Goal: Complete application form: Complete application form

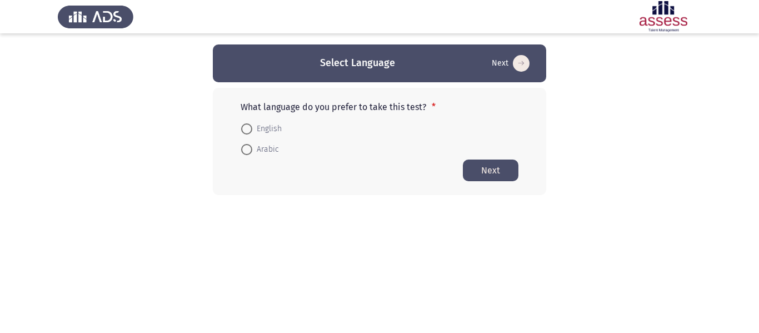
drag, startPoint x: 247, startPoint y: 127, endPoint x: 240, endPoint y: 119, distance: 11.0
click at [246, 126] on span at bounding box center [246, 128] width 11 height 11
click at [246, 126] on input "English" at bounding box center [246, 128] width 11 height 11
radio input "true"
click at [484, 167] on button "Next" at bounding box center [491, 170] width 56 height 22
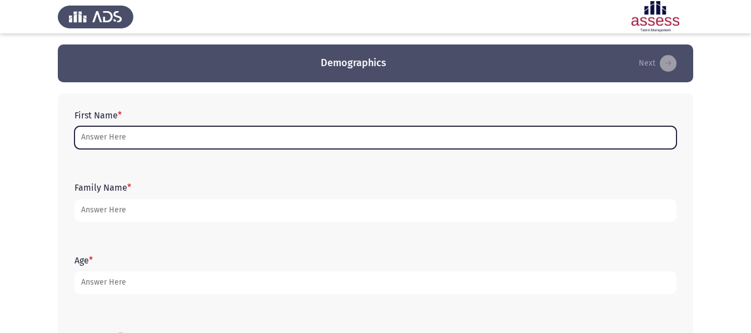
click at [519, 136] on input "First Name *" at bounding box center [375, 137] width 602 height 23
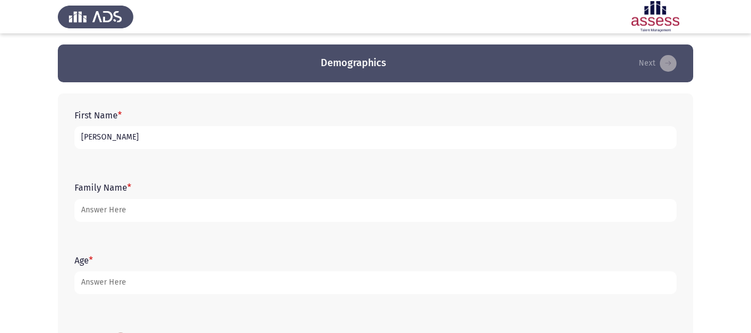
type input "[PERSON_NAME]"
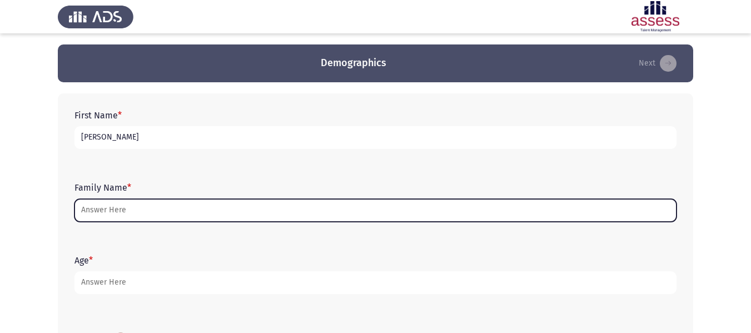
click at [185, 203] on input "Family Name *" at bounding box center [375, 210] width 602 height 23
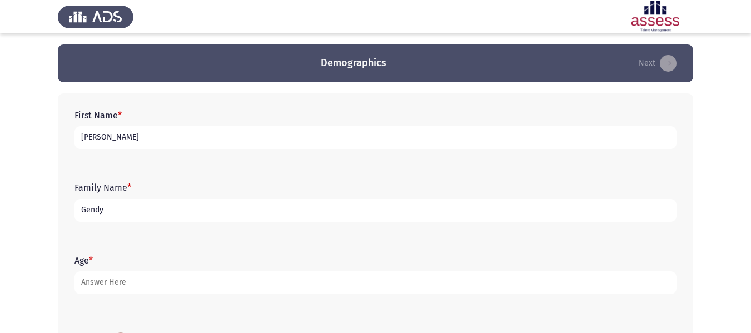
type input "Gendy"
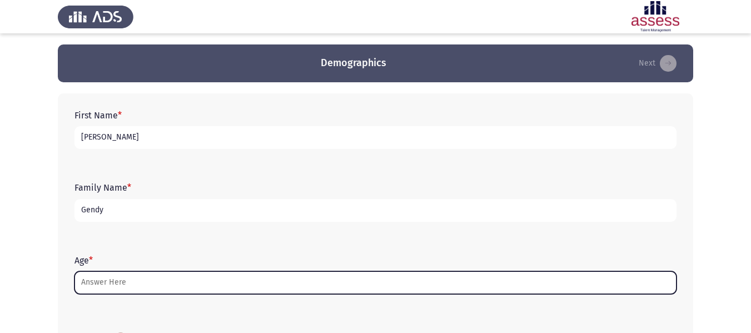
click at [142, 280] on input "Age *" at bounding box center [375, 282] width 602 height 23
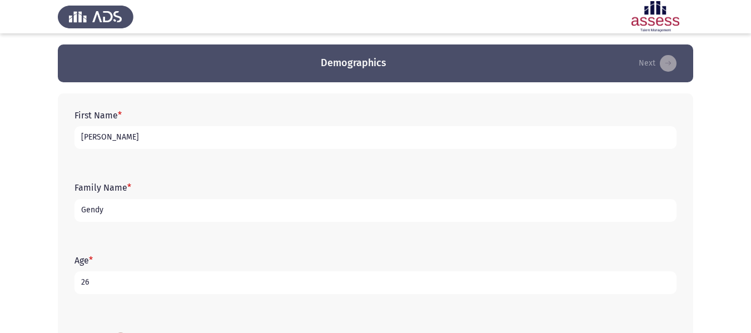
type input "2"
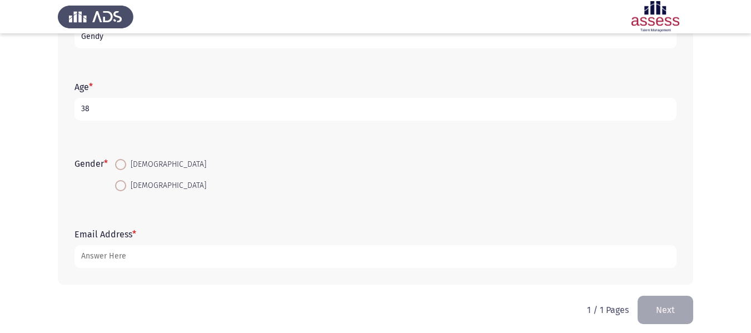
scroll to position [181, 0]
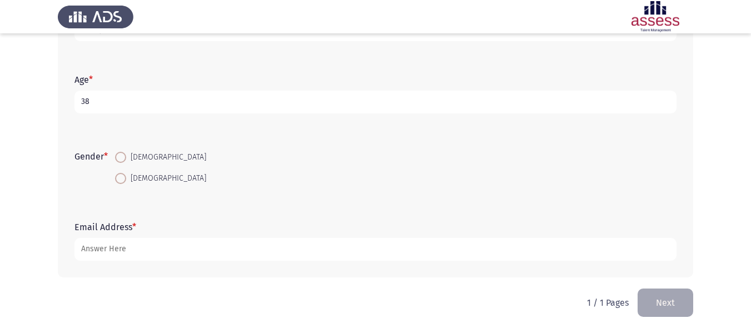
type input "38"
click at [130, 177] on span "[DEMOGRAPHIC_DATA]" at bounding box center [166, 178] width 80 height 13
click at [126, 177] on input "[DEMOGRAPHIC_DATA]" at bounding box center [120, 178] width 11 height 11
radio input "true"
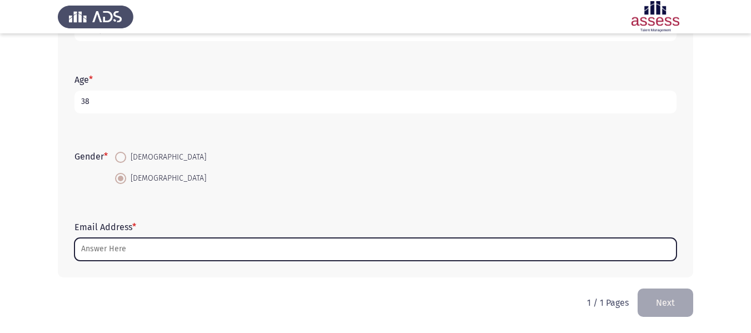
click at [111, 250] on input "Email Address *" at bounding box center [375, 249] width 602 height 23
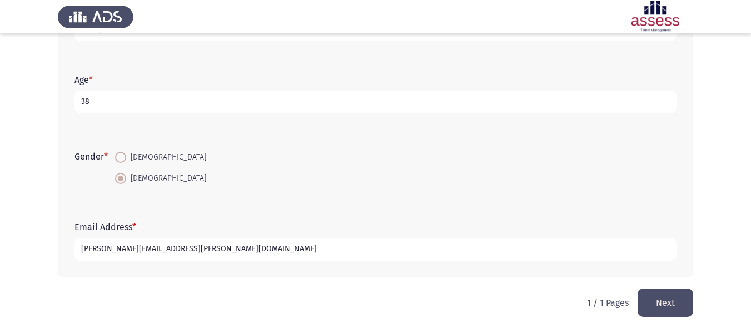
type input "[PERSON_NAME][EMAIL_ADDRESS][PERSON_NAME][DOMAIN_NAME]"
click at [657, 302] on button "Next" at bounding box center [666, 302] width 56 height 28
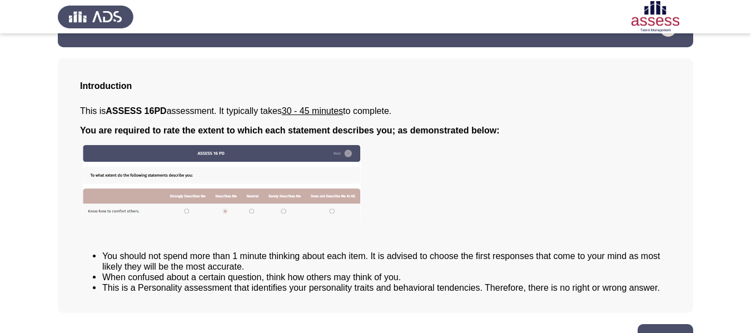
scroll to position [66, 0]
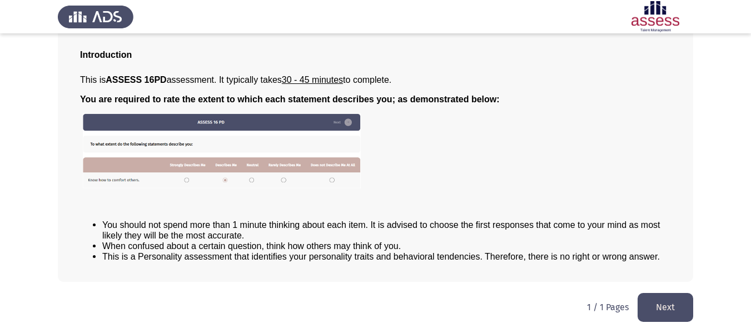
click at [660, 302] on button "Next" at bounding box center [666, 307] width 56 height 28
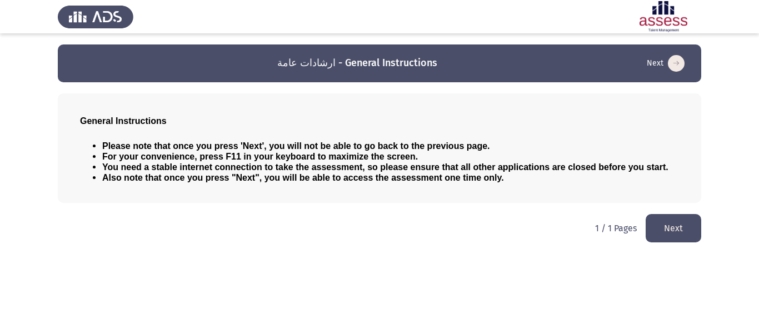
click at [660, 227] on button "Next" at bounding box center [674, 228] width 56 height 28
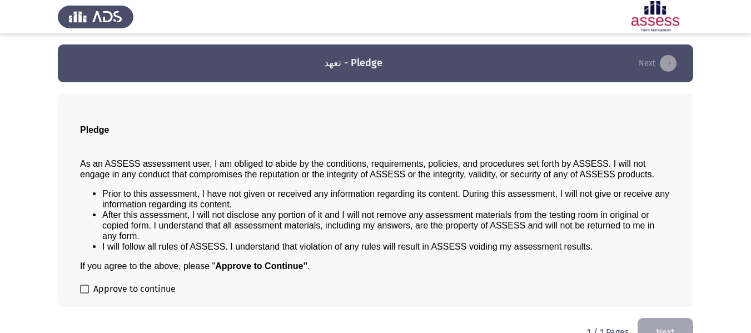
scroll to position [24, 0]
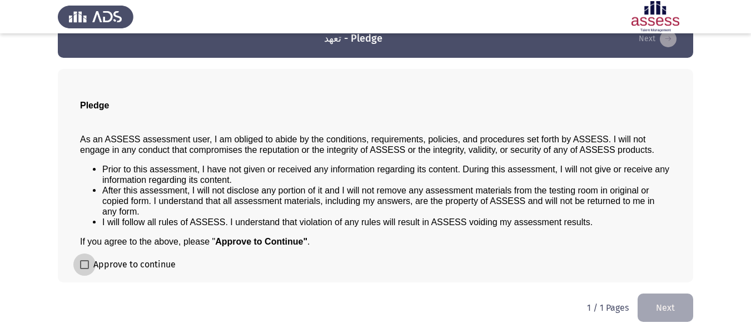
click at [86, 264] on span at bounding box center [84, 264] width 9 height 9
click at [84, 269] on input "Approve to continue" at bounding box center [84, 269] width 1 height 1
checkbox input "true"
click at [667, 307] on button "Next" at bounding box center [666, 307] width 56 height 28
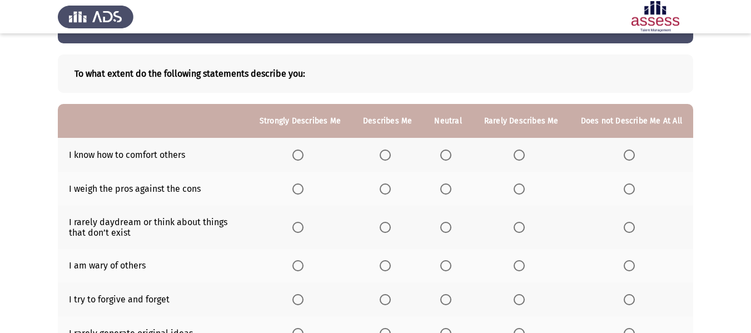
scroll to position [56, 0]
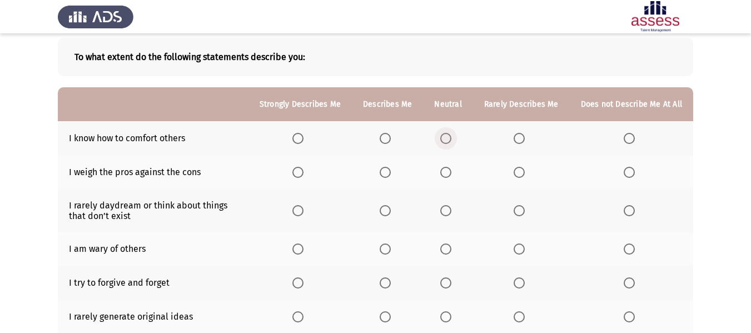
click at [446, 140] on span "Select an option" at bounding box center [445, 138] width 11 height 11
click at [446, 140] on input "Select an option" at bounding box center [445, 138] width 11 height 11
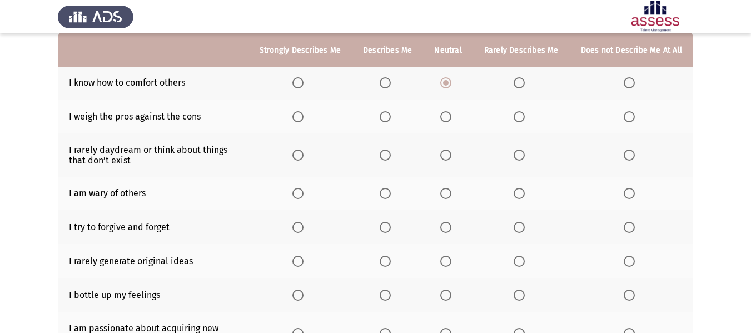
click at [388, 117] on span "Select an option" at bounding box center [385, 116] width 11 height 11
click at [388, 117] on input "Select an option" at bounding box center [385, 116] width 11 height 11
drag, startPoint x: 120, startPoint y: 155, endPoint x: 112, endPoint y: 169, distance: 16.7
click at [112, 169] on td "I rarely daydream or think about things that don’t exist" at bounding box center [153, 154] width 191 height 43
click at [521, 153] on span "Select an option" at bounding box center [519, 155] width 11 height 11
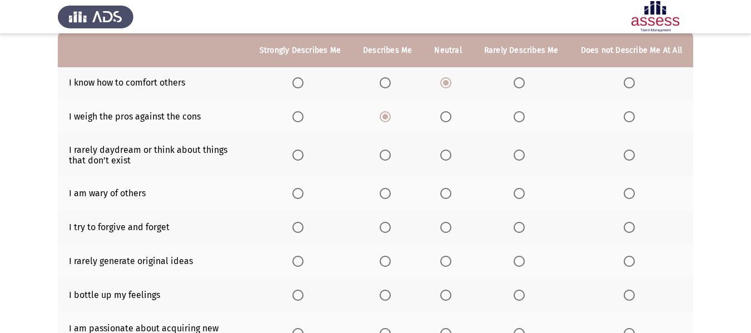
click at [521, 153] on input "Select an option" at bounding box center [519, 155] width 11 height 11
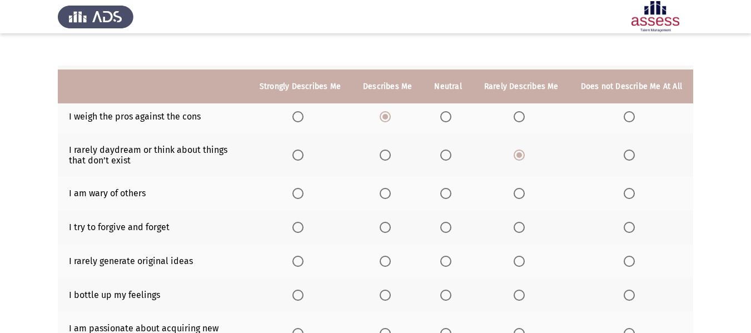
scroll to position [167, 0]
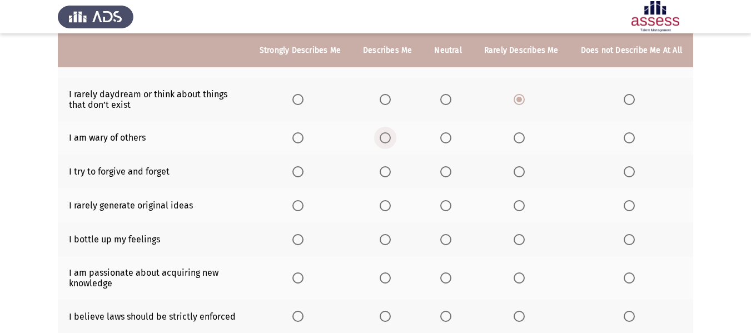
click at [388, 136] on span "Select an option" at bounding box center [385, 137] width 11 height 11
click at [388, 136] on input "Select an option" at bounding box center [385, 137] width 11 height 11
click at [447, 174] on span "Select an option" at bounding box center [445, 171] width 11 height 11
click at [447, 174] on input "Select an option" at bounding box center [445, 171] width 11 height 11
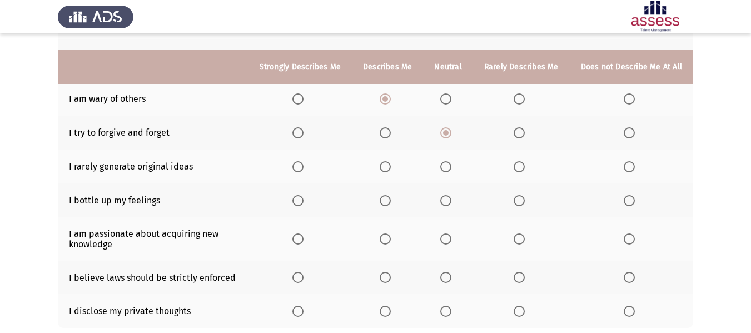
scroll to position [222, 0]
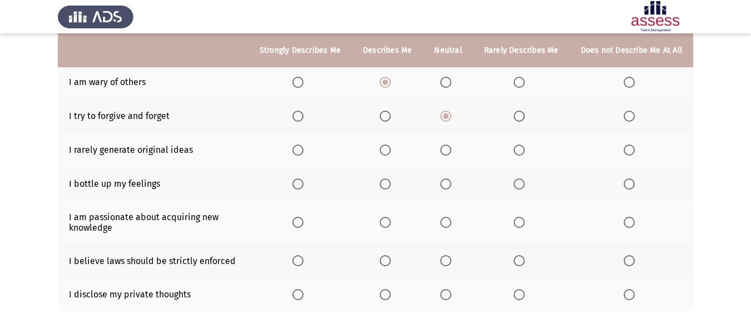
click at [520, 146] on span "Select an option" at bounding box center [519, 150] width 11 height 11
click at [520, 146] on input "Select an option" at bounding box center [519, 150] width 11 height 11
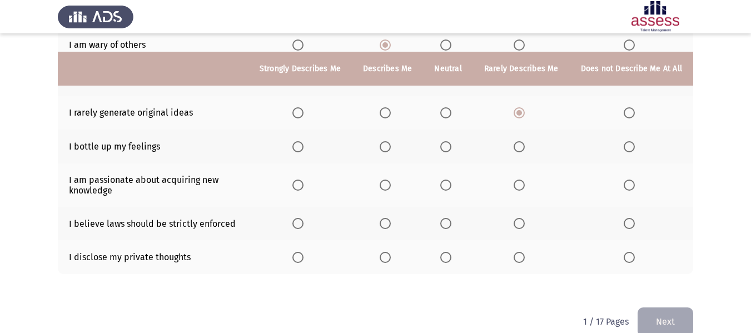
scroll to position [278, 0]
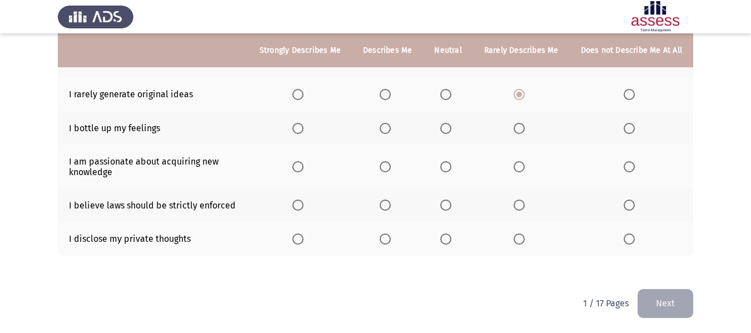
click at [446, 129] on span "Select an option" at bounding box center [445, 128] width 11 height 11
click at [446, 129] on input "Select an option" at bounding box center [445, 128] width 11 height 11
click at [303, 168] on span "Select an option" at bounding box center [297, 166] width 11 height 11
click at [303, 168] on input "Select an option" at bounding box center [297, 166] width 11 height 11
click at [388, 207] on span "Select an option" at bounding box center [385, 205] width 11 height 11
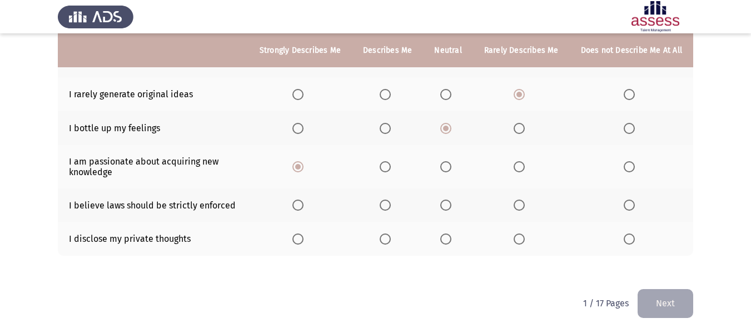
click at [388, 207] on input "Select an option" at bounding box center [385, 205] width 11 height 11
click at [451, 238] on span "Select an option" at bounding box center [445, 238] width 11 height 11
click at [451, 238] on input "Select an option" at bounding box center [445, 238] width 11 height 11
click at [674, 299] on button "Next" at bounding box center [666, 302] width 56 height 28
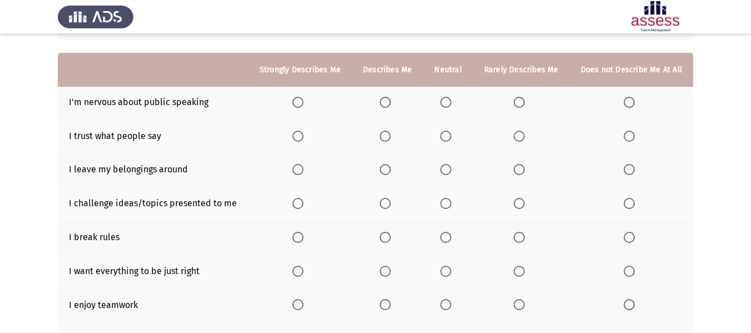
scroll to position [111, 0]
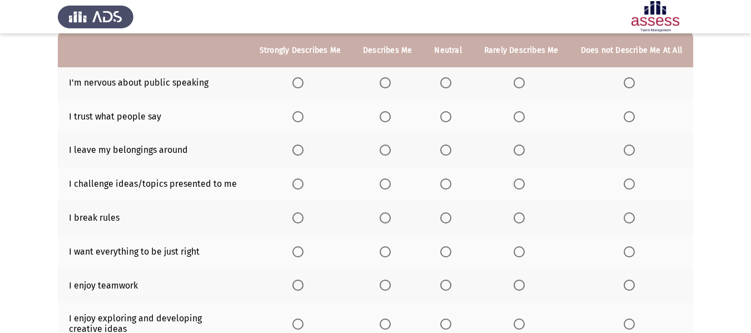
click at [391, 81] on span "Select an option" at bounding box center [385, 82] width 11 height 11
click at [391, 81] on input "Select an option" at bounding box center [385, 82] width 11 height 11
click at [451, 120] on span "Select an option" at bounding box center [445, 116] width 11 height 11
click at [451, 120] on input "Select an option" at bounding box center [445, 116] width 11 height 11
click at [451, 149] on span "Select an option" at bounding box center [445, 150] width 11 height 11
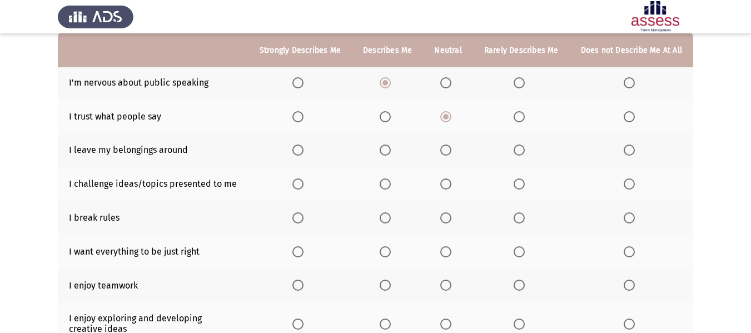
click at [451, 149] on input "Select an option" at bounding box center [445, 150] width 11 height 11
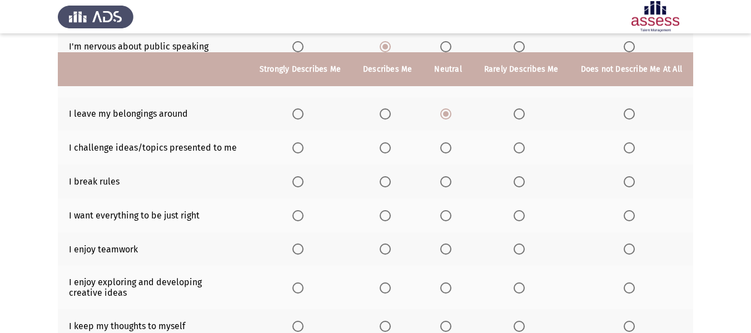
scroll to position [167, 0]
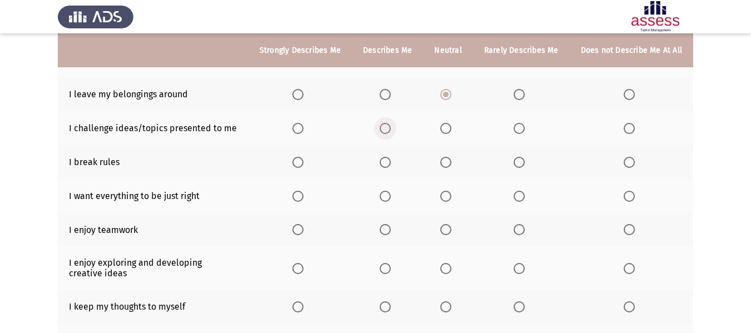
click at [391, 129] on span "Select an option" at bounding box center [385, 128] width 11 height 11
click at [391, 129] on input "Select an option" at bounding box center [385, 128] width 11 height 11
click at [522, 161] on span "Select an option" at bounding box center [519, 162] width 11 height 11
click at [522, 161] on input "Select an option" at bounding box center [519, 162] width 11 height 11
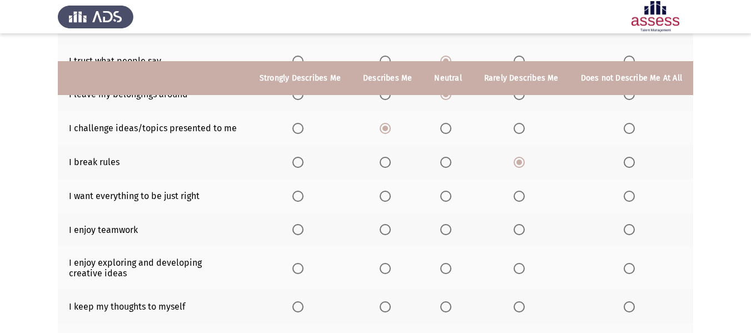
scroll to position [222, 0]
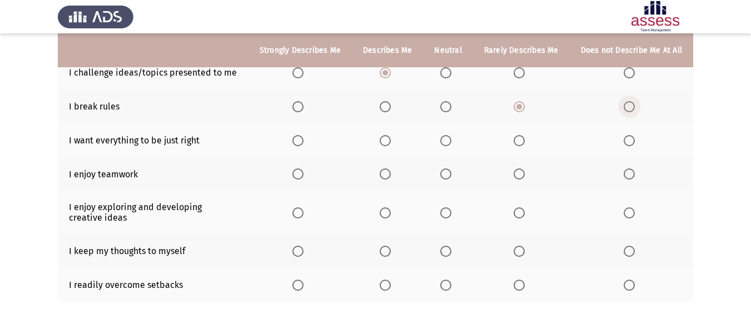
click at [638, 106] on label "Select an option" at bounding box center [632, 106] width 16 height 11
click at [635, 106] on input "Select an option" at bounding box center [629, 106] width 11 height 11
click at [390, 142] on span "Select an option" at bounding box center [385, 140] width 11 height 11
click at [390, 142] on input "Select an option" at bounding box center [385, 140] width 11 height 11
click at [391, 175] on span "Select an option" at bounding box center [385, 173] width 11 height 11
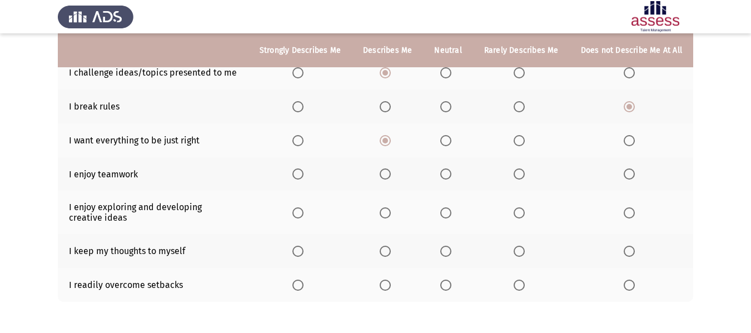
click at [391, 175] on input "Select an option" at bounding box center [385, 173] width 11 height 11
click at [302, 211] on span "Select an option" at bounding box center [297, 212] width 11 height 11
click at [302, 211] on input "Select an option" at bounding box center [297, 212] width 11 height 11
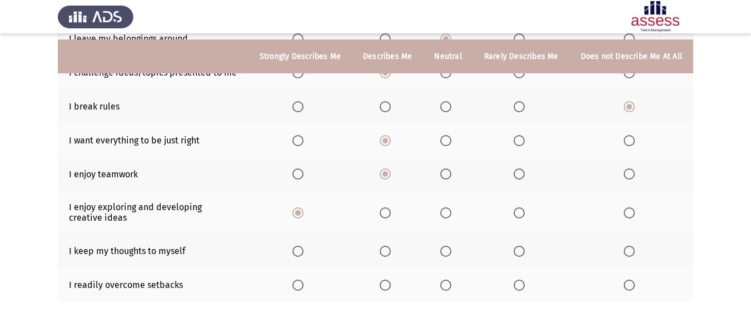
scroll to position [269, 0]
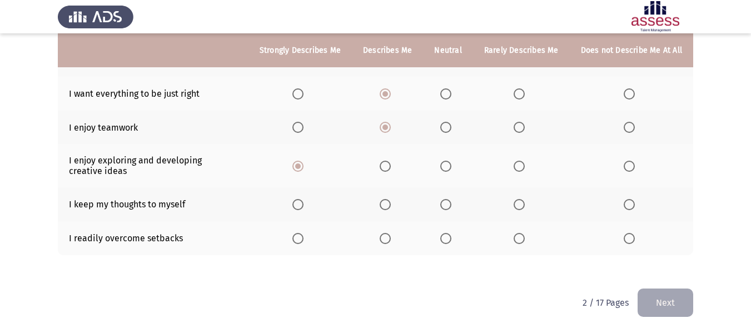
click at [451, 202] on span "Select an option" at bounding box center [445, 204] width 11 height 11
click at [451, 202] on input "Select an option" at bounding box center [445, 204] width 11 height 11
click at [451, 236] on span "Select an option" at bounding box center [445, 238] width 11 height 11
click at [451, 236] on input "Select an option" at bounding box center [445, 238] width 11 height 11
click at [663, 309] on button "Next" at bounding box center [666, 302] width 56 height 28
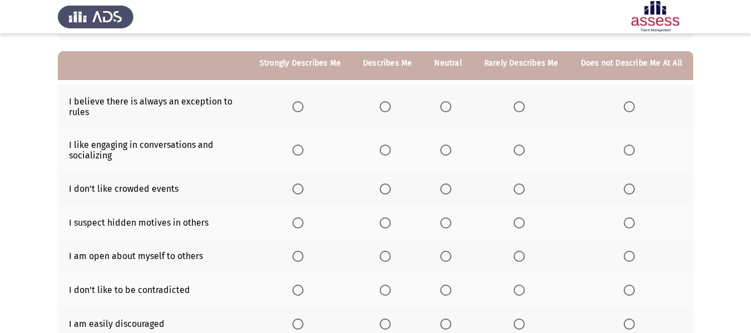
scroll to position [111, 0]
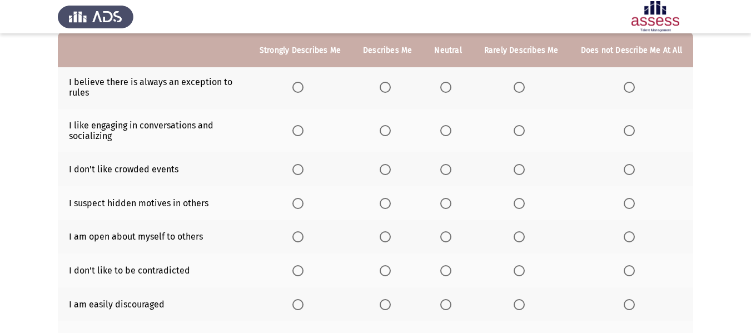
click at [391, 92] on span "Select an option" at bounding box center [385, 87] width 11 height 11
click at [391, 92] on input "Select an option" at bounding box center [385, 87] width 11 height 11
click at [385, 131] on span "Select an option" at bounding box center [385, 131] width 0 height 0
click at [390, 130] on input "Select an option" at bounding box center [385, 130] width 11 height 11
click at [448, 170] on span "Select an option" at bounding box center [445, 169] width 11 height 11
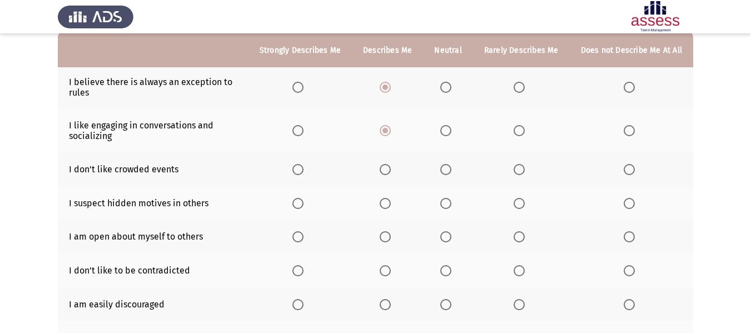
click at [448, 170] on input "Select an option" at bounding box center [445, 169] width 11 height 11
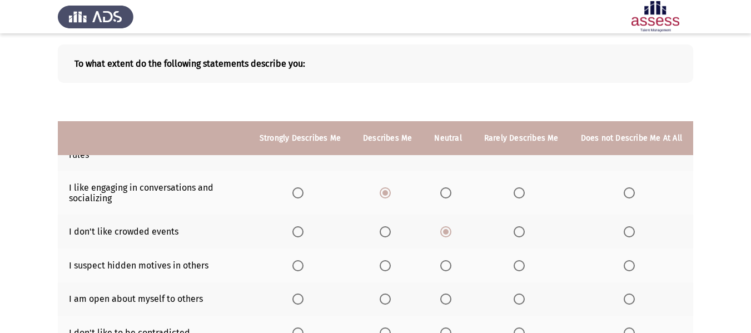
scroll to position [167, 0]
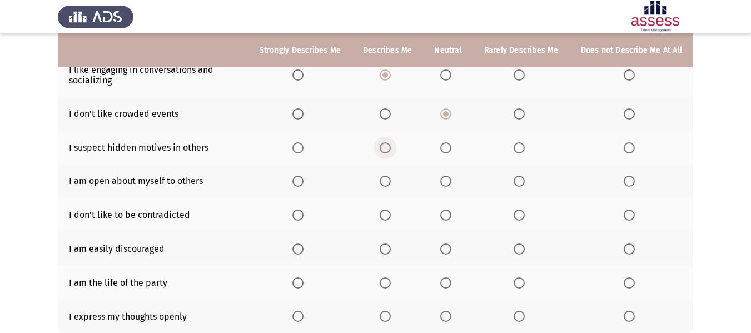
click at [391, 149] on span "Select an option" at bounding box center [385, 147] width 11 height 11
click at [391, 149] on input "Select an option" at bounding box center [385, 147] width 11 height 11
click at [389, 180] on span "Select an option" at bounding box center [385, 181] width 11 height 11
click at [389, 180] on input "Select an option" at bounding box center [385, 181] width 11 height 11
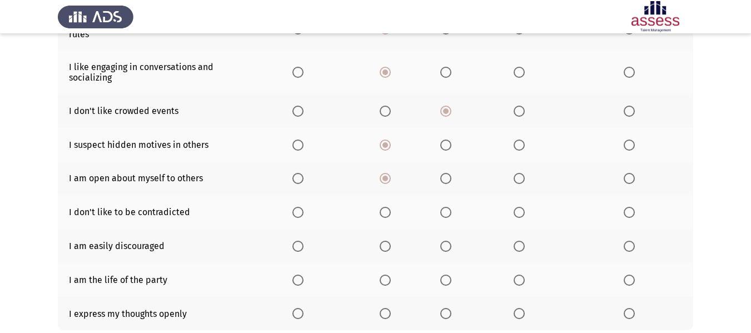
scroll to position [222, 0]
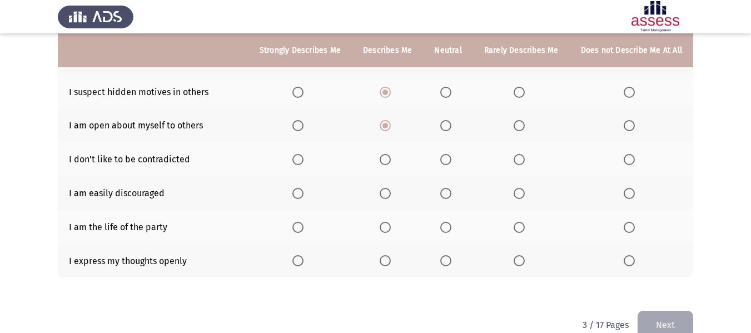
click at [451, 159] on span "Select an option" at bounding box center [445, 159] width 11 height 11
click at [451, 159] on input "Select an option" at bounding box center [445, 159] width 11 height 11
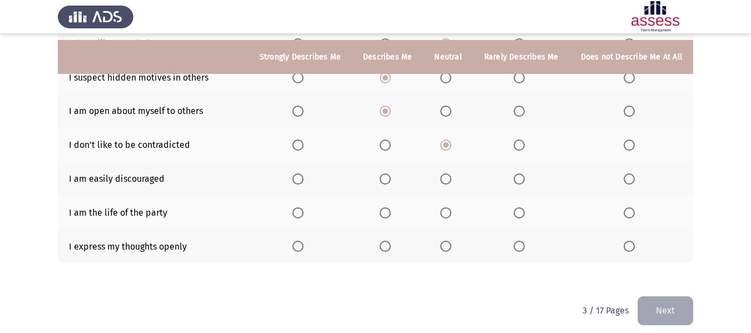
scroll to position [245, 0]
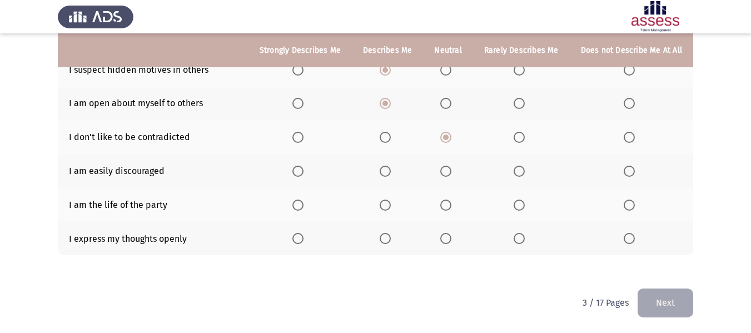
click at [386, 172] on span "Select an option" at bounding box center [385, 171] width 11 height 11
click at [386, 172] on input "Select an option" at bounding box center [385, 171] width 11 height 11
click at [391, 205] on span "Select an option" at bounding box center [385, 205] width 11 height 11
click at [391, 205] on input "Select an option" at bounding box center [385, 205] width 11 height 11
click at [385, 238] on span "Select an option" at bounding box center [385, 238] width 0 height 0
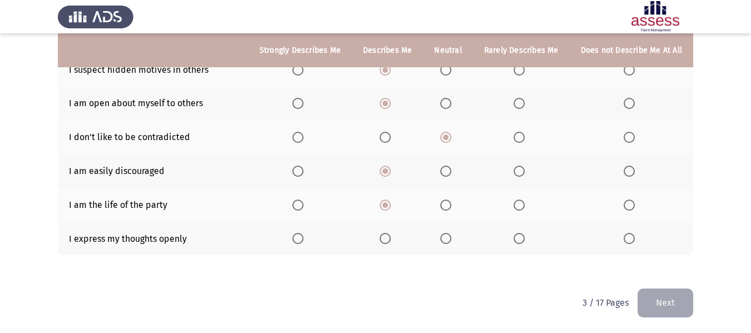
click at [390, 238] on input "Select an option" at bounding box center [385, 238] width 11 height 11
click at [670, 296] on button "Next" at bounding box center [666, 302] width 56 height 28
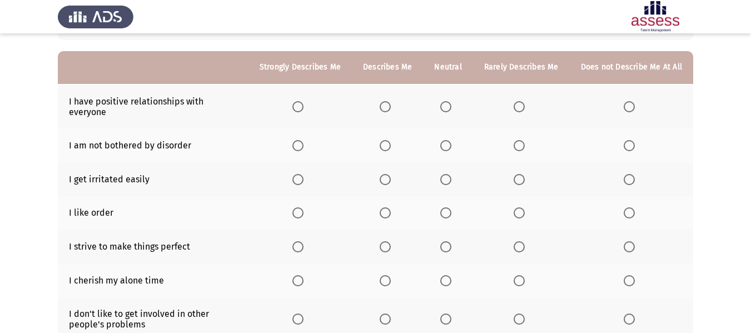
scroll to position [111, 0]
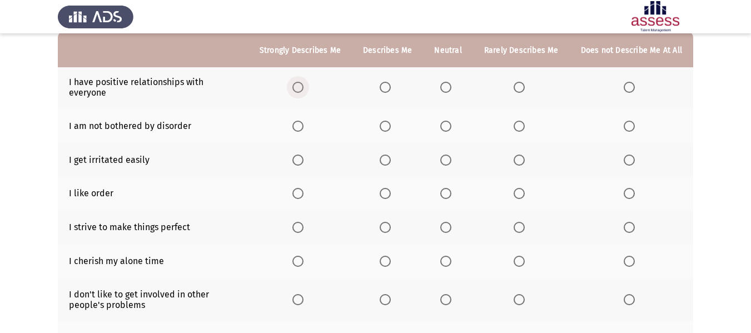
click at [303, 86] on span "Select an option" at bounding box center [297, 87] width 11 height 11
click at [303, 86] on input "Select an option" at bounding box center [297, 87] width 11 height 11
click at [389, 121] on span "Select an option" at bounding box center [385, 126] width 11 height 11
click at [389, 121] on input "Select an option" at bounding box center [385, 126] width 11 height 11
click at [383, 150] on th at bounding box center [387, 160] width 71 height 34
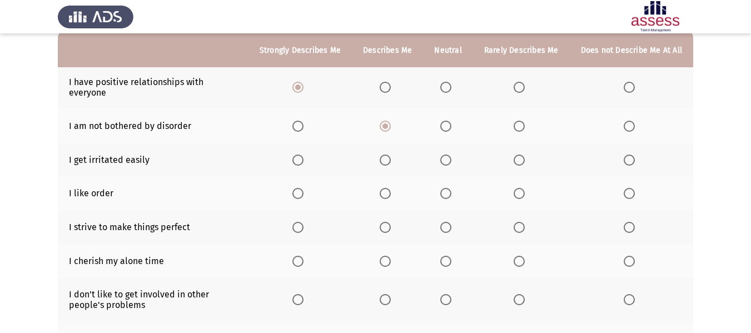
click at [391, 155] on span "Select an option" at bounding box center [385, 160] width 11 height 11
click at [391, 155] on input "Select an option" at bounding box center [385, 160] width 11 height 11
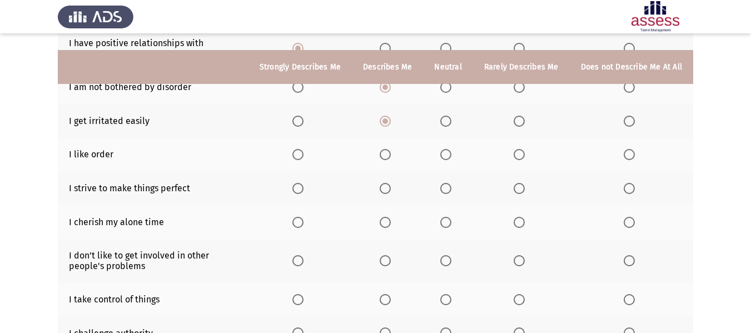
scroll to position [167, 0]
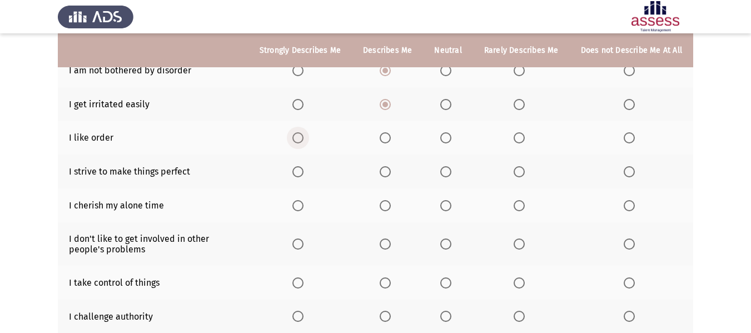
click at [303, 132] on span "Select an option" at bounding box center [297, 137] width 11 height 11
click at [303, 132] on input "Select an option" at bounding box center [297, 137] width 11 height 11
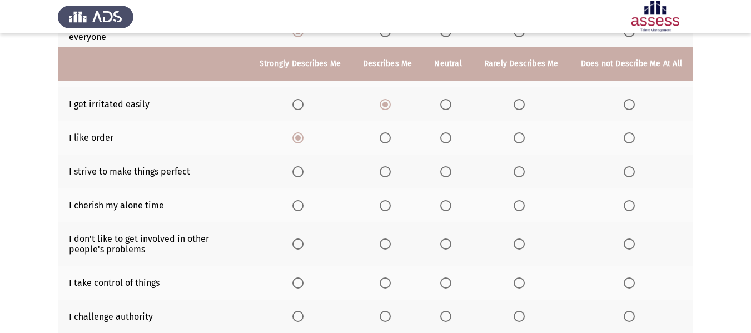
scroll to position [222, 0]
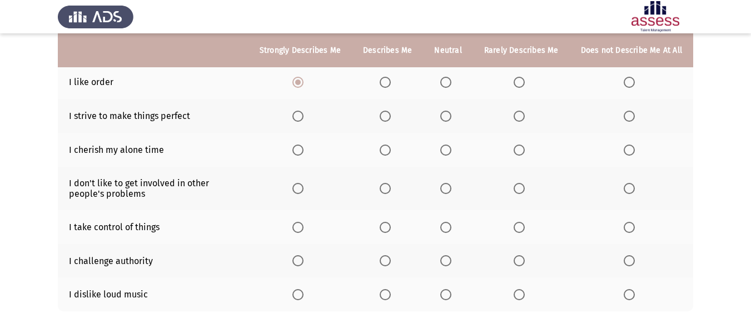
click at [391, 111] on span "Select an option" at bounding box center [385, 116] width 11 height 11
click at [391, 111] on input "Select an option" at bounding box center [385, 116] width 11 height 11
click at [391, 145] on span "Select an option" at bounding box center [385, 150] width 11 height 11
click at [391, 145] on input "Select an option" at bounding box center [385, 150] width 11 height 11
click at [446, 188] on span "Select an option" at bounding box center [446, 188] width 0 height 0
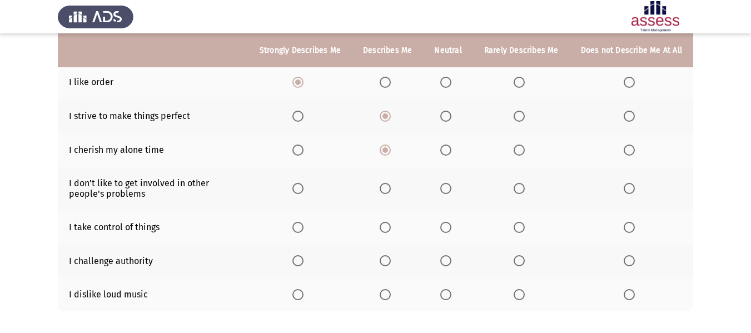
click at [449, 183] on input "Select an option" at bounding box center [445, 188] width 11 height 11
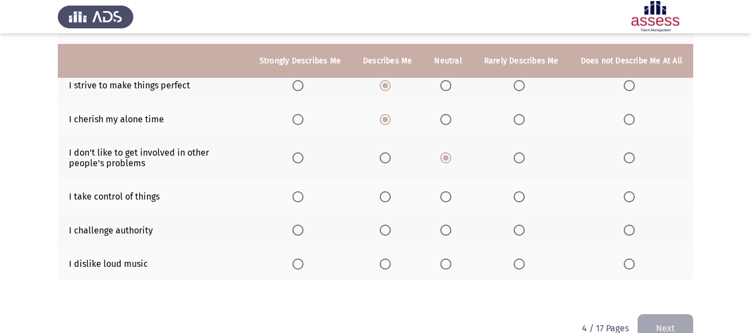
scroll to position [269, 0]
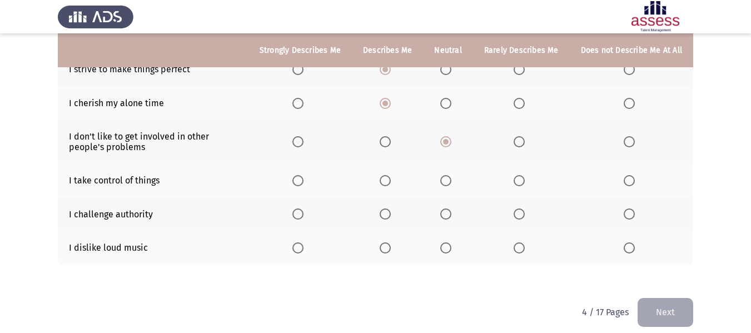
click at [391, 175] on span "Select an option" at bounding box center [385, 180] width 11 height 11
click at [391, 175] on input "Select an option" at bounding box center [385, 180] width 11 height 11
click at [385, 208] on span "Select an option" at bounding box center [385, 213] width 11 height 11
click at [385, 208] on input "Select an option" at bounding box center [385, 213] width 11 height 11
click at [391, 242] on span "Select an option" at bounding box center [385, 247] width 11 height 11
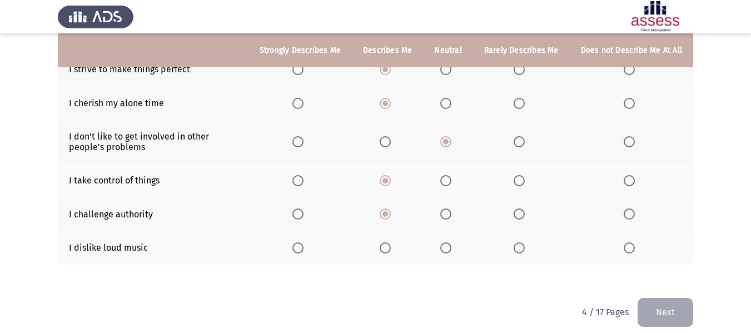
click at [391, 242] on input "Select an option" at bounding box center [385, 247] width 11 height 11
click at [660, 306] on button "Next" at bounding box center [666, 312] width 56 height 28
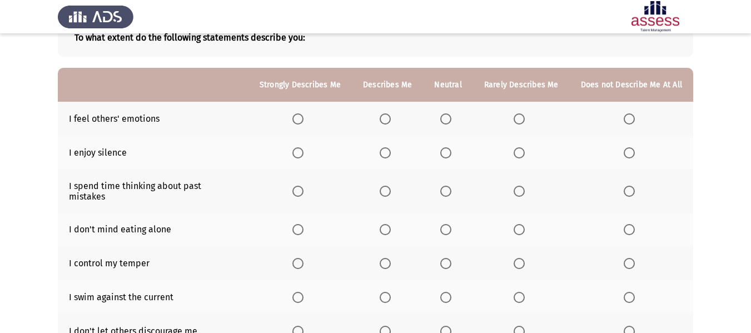
scroll to position [56, 0]
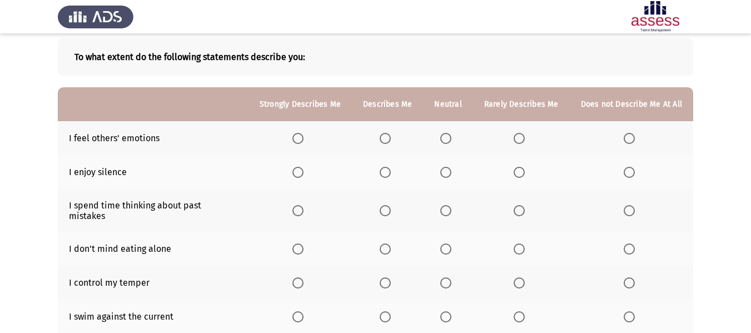
click at [386, 137] on span "Select an option" at bounding box center [385, 138] width 11 height 11
click at [386, 137] on input "Select an option" at bounding box center [385, 138] width 11 height 11
click at [386, 172] on span "Select an option" at bounding box center [385, 172] width 11 height 11
click at [386, 172] on input "Select an option" at bounding box center [385, 172] width 11 height 11
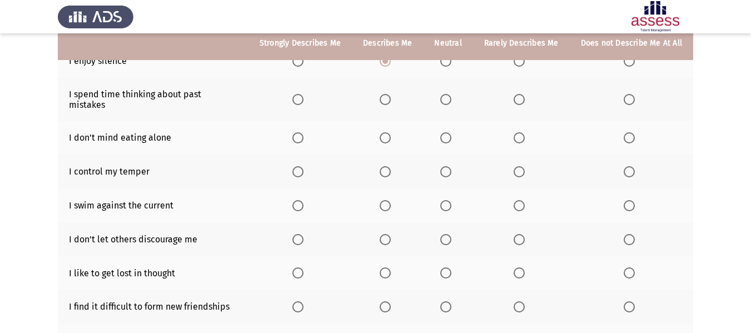
scroll to position [111, 0]
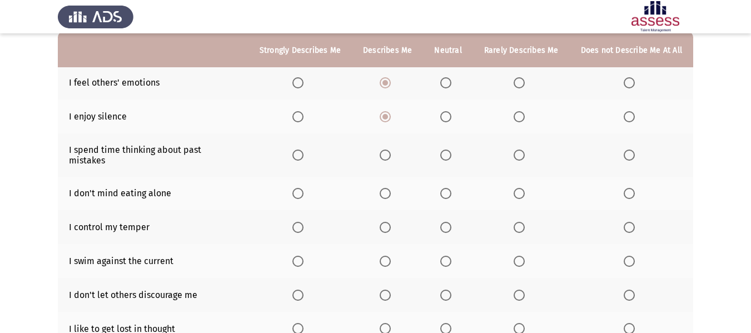
click at [389, 152] on span "Select an option" at bounding box center [385, 155] width 11 height 11
click at [389, 152] on input "Select an option" at bounding box center [385, 155] width 11 height 11
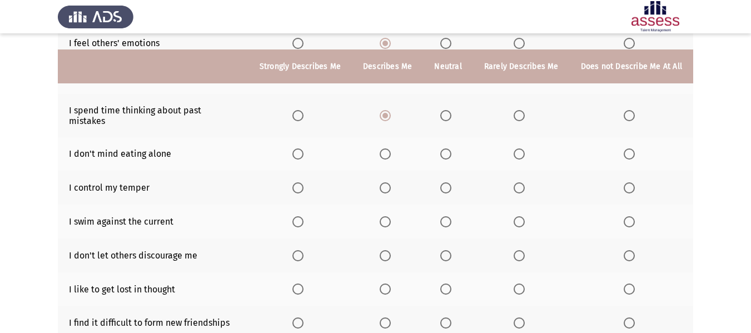
scroll to position [167, 0]
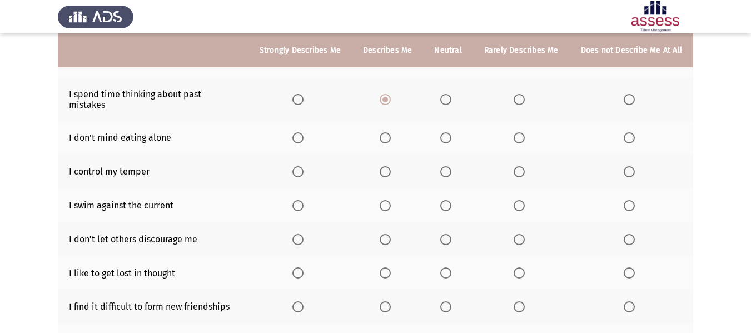
click at [391, 132] on span "Select an option" at bounding box center [385, 137] width 11 height 11
click at [391, 132] on input "Select an option" at bounding box center [385, 137] width 11 height 11
click at [446, 166] on span "Select an option" at bounding box center [445, 171] width 11 height 11
click at [446, 166] on input "Select an option" at bounding box center [445, 171] width 11 height 11
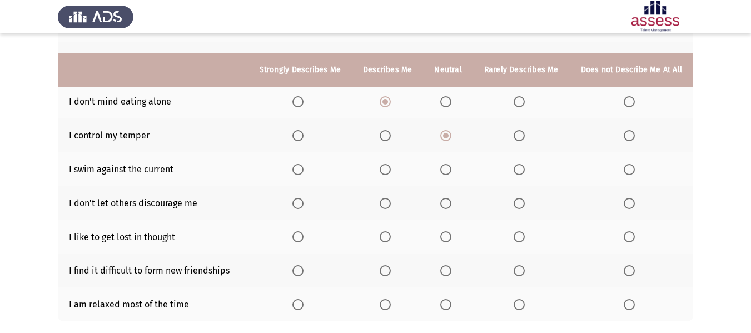
scroll to position [222, 0]
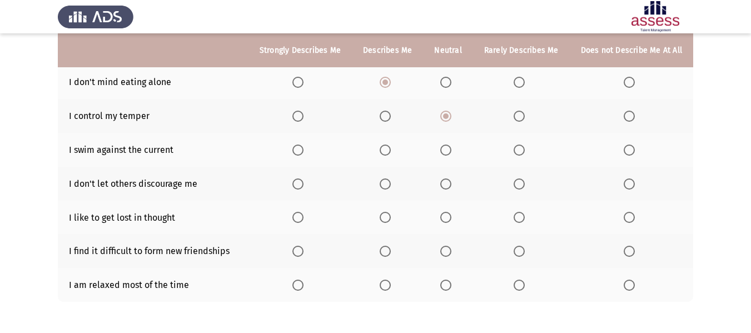
click at [389, 145] on span "Select an option" at bounding box center [385, 150] width 11 height 11
click at [389, 145] on input "Select an option" at bounding box center [385, 150] width 11 height 11
click at [385, 178] on span "Select an option" at bounding box center [385, 183] width 11 height 11
click at [385, 178] on input "Select an option" at bounding box center [385, 183] width 11 height 11
click at [449, 212] on span "Select an option" at bounding box center [445, 217] width 11 height 11
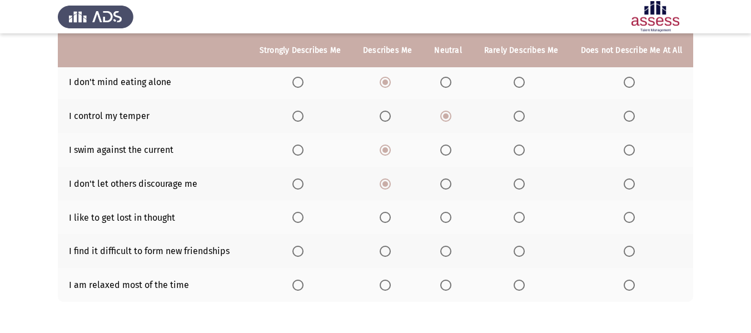
click at [449, 212] on input "Select an option" at bounding box center [445, 217] width 11 height 11
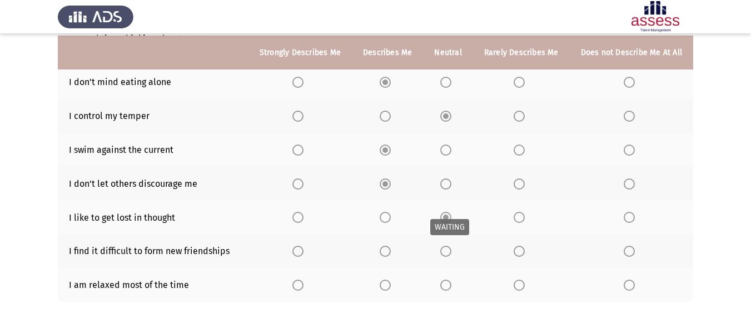
scroll to position [260, 0]
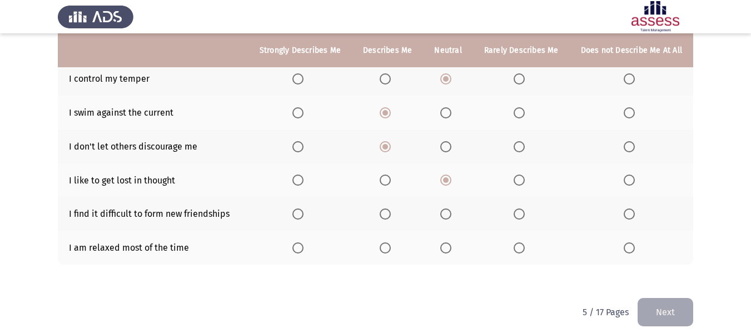
click at [523, 208] on span "Select an option" at bounding box center [519, 213] width 11 height 11
click at [523, 208] on input "Select an option" at bounding box center [519, 213] width 11 height 11
click at [523, 242] on span "Select an option" at bounding box center [519, 247] width 11 height 11
click at [523, 242] on input "Select an option" at bounding box center [519, 247] width 11 height 11
click at [671, 302] on button "Next" at bounding box center [666, 312] width 56 height 28
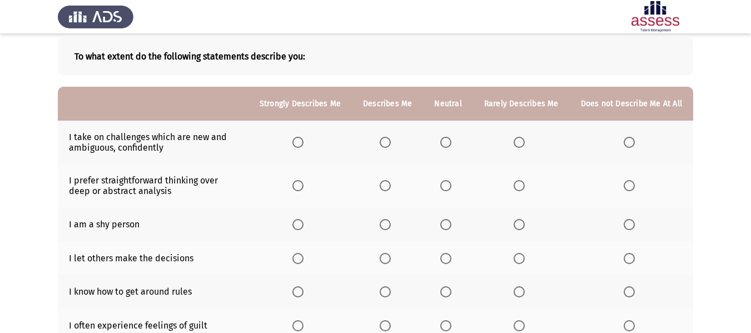
scroll to position [76, 0]
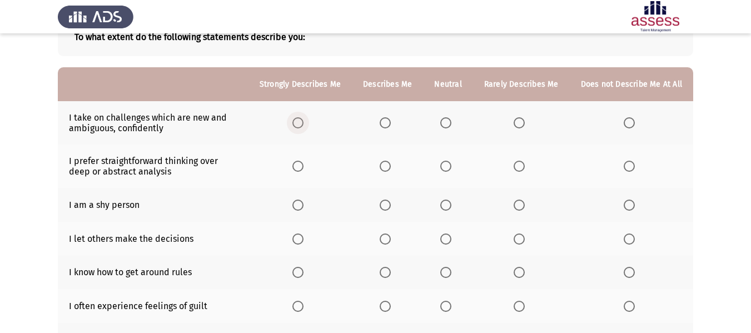
click at [301, 122] on span "Select an option" at bounding box center [297, 122] width 11 height 11
click at [301, 122] on input "Select an option" at bounding box center [297, 122] width 11 height 11
click at [387, 167] on span "Select an option" at bounding box center [385, 166] width 11 height 11
click at [387, 167] on input "Select an option" at bounding box center [385, 166] width 11 height 11
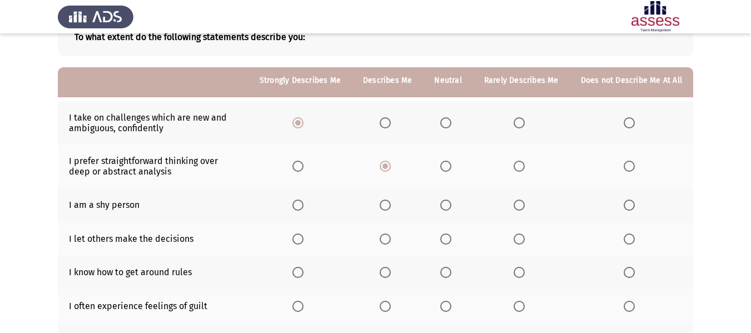
scroll to position [131, 0]
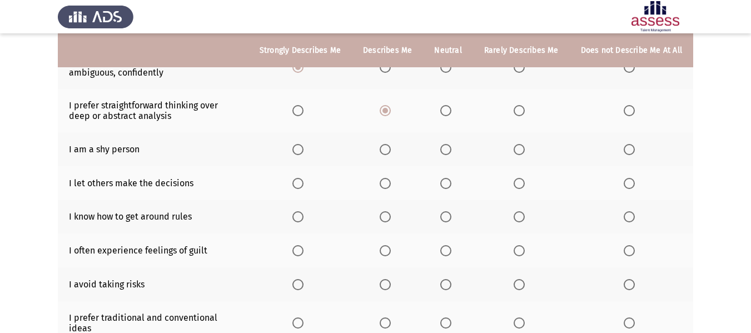
click at [447, 108] on span "Select an option" at bounding box center [445, 110] width 11 height 11
click at [447, 108] on input "Select an option" at bounding box center [445, 110] width 11 height 11
click at [386, 151] on span "Select an option" at bounding box center [385, 149] width 11 height 11
click at [386, 151] on input "Select an option" at bounding box center [385, 149] width 11 height 11
click at [451, 148] on span "Select an option" at bounding box center [445, 149] width 11 height 11
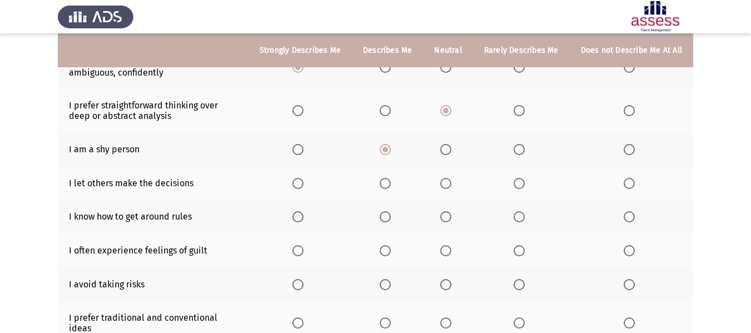
click at [451, 148] on input "Select an option" at bounding box center [445, 149] width 11 height 11
click at [527, 187] on label "Select an option" at bounding box center [522, 183] width 16 height 11
click at [525, 187] on input "Select an option" at bounding box center [519, 183] width 11 height 11
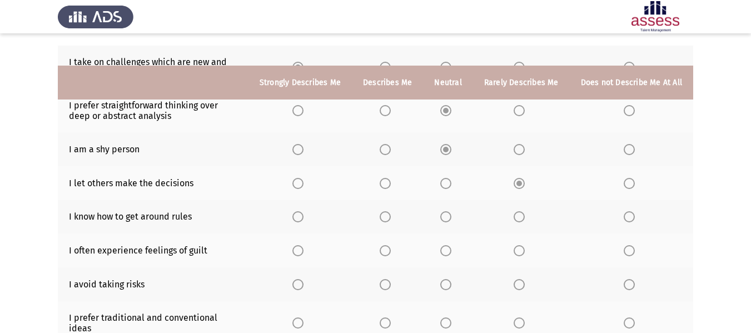
scroll to position [187, 0]
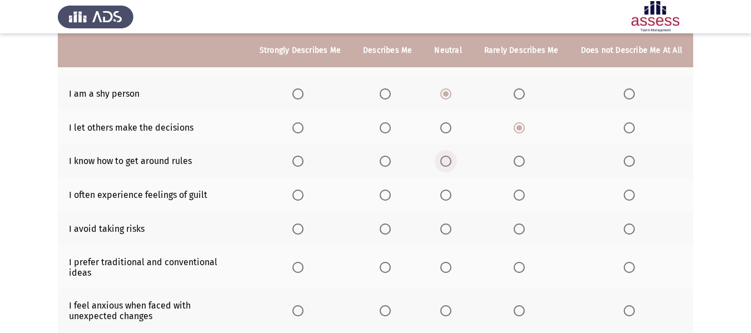
click at [451, 163] on span "Select an option" at bounding box center [445, 161] width 11 height 11
click at [451, 163] on input "Select an option" at bounding box center [445, 161] width 11 height 11
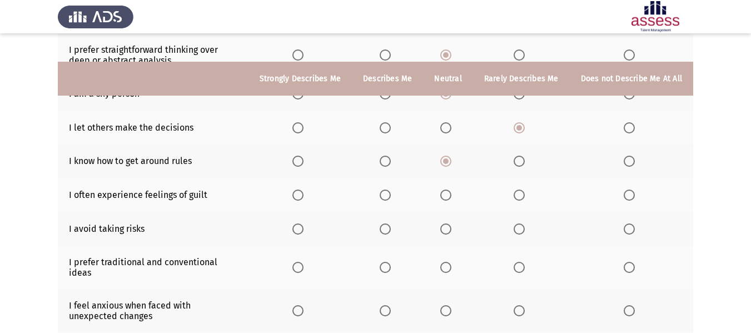
scroll to position [242, 0]
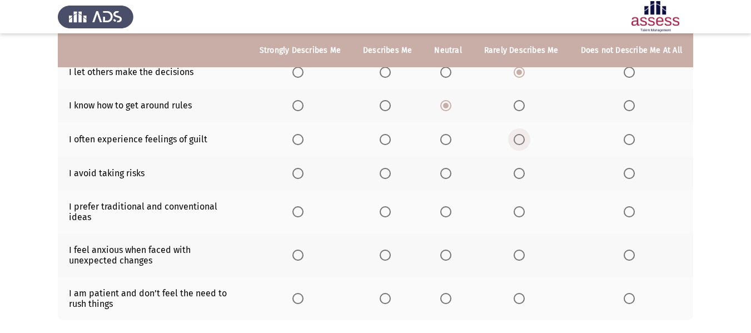
click at [522, 140] on span "Select an option" at bounding box center [519, 139] width 11 height 11
click at [522, 140] on input "Select an option" at bounding box center [519, 139] width 11 height 11
click at [449, 178] on span "Select an option" at bounding box center [445, 173] width 11 height 11
click at [449, 178] on input "Select an option" at bounding box center [445, 173] width 11 height 11
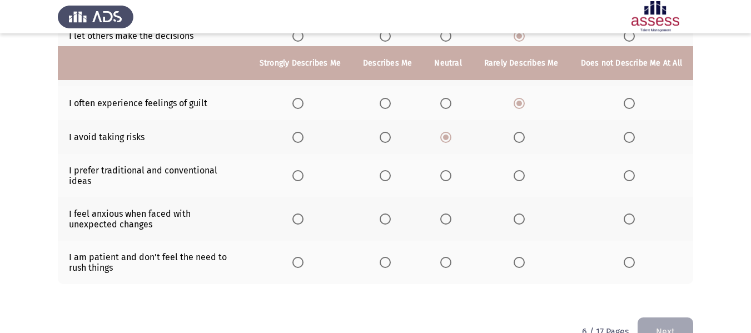
scroll to position [298, 0]
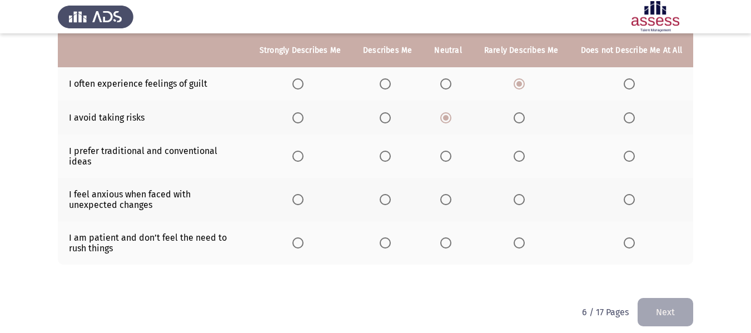
click at [524, 151] on span "Select an option" at bounding box center [519, 156] width 11 height 11
click at [524, 151] on input "Select an option" at bounding box center [519, 156] width 11 height 11
click at [449, 194] on span "Select an option" at bounding box center [445, 199] width 11 height 11
click at [449, 194] on input "Select an option" at bounding box center [445, 199] width 11 height 11
click at [450, 237] on span "Select an option" at bounding box center [445, 242] width 11 height 11
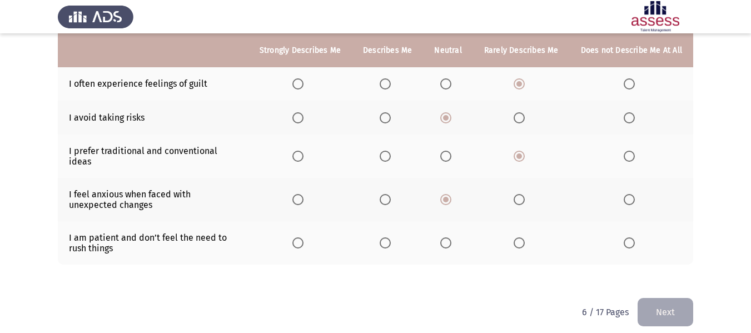
click at [450, 237] on input "Select an option" at bounding box center [445, 242] width 11 height 11
click at [678, 304] on button "Next" at bounding box center [666, 312] width 56 height 28
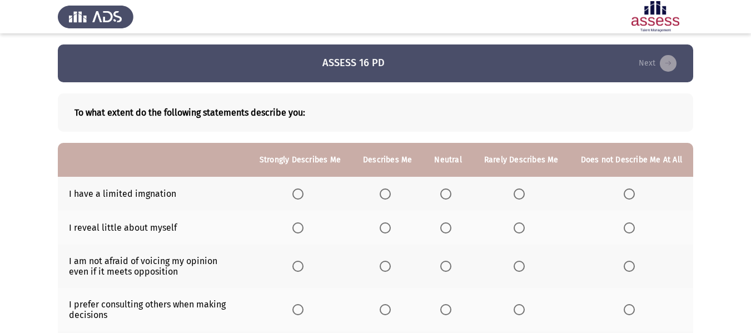
scroll to position [56, 0]
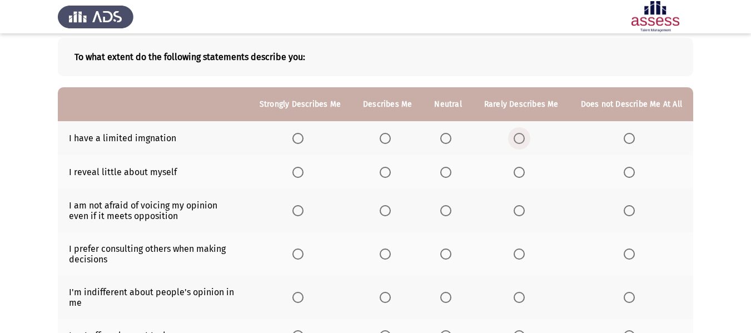
click at [525, 136] on span "Select an option" at bounding box center [519, 138] width 11 height 11
click at [525, 136] on input "Select an option" at bounding box center [519, 138] width 11 height 11
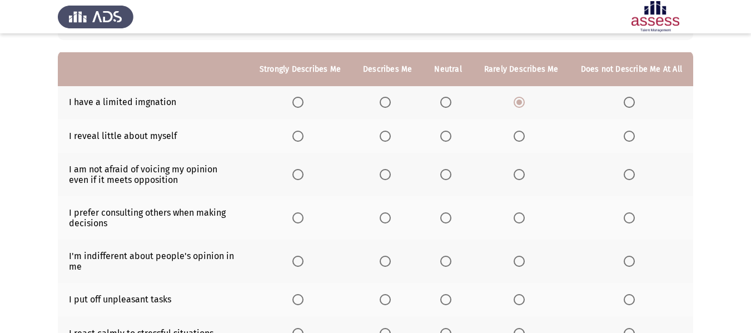
scroll to position [111, 0]
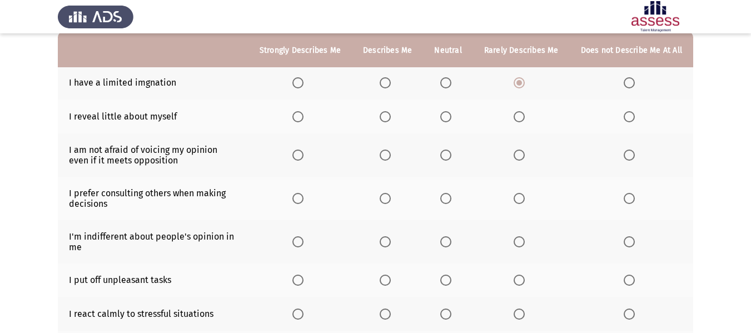
click at [525, 121] on span "Select an option" at bounding box center [519, 116] width 11 height 11
click at [525, 121] on input "Select an option" at bounding box center [519, 116] width 11 height 11
click at [449, 153] on span "Select an option" at bounding box center [445, 155] width 11 height 11
click at [449, 153] on input "Select an option" at bounding box center [445, 155] width 11 height 11
click at [391, 157] on span "Select an option" at bounding box center [385, 155] width 11 height 11
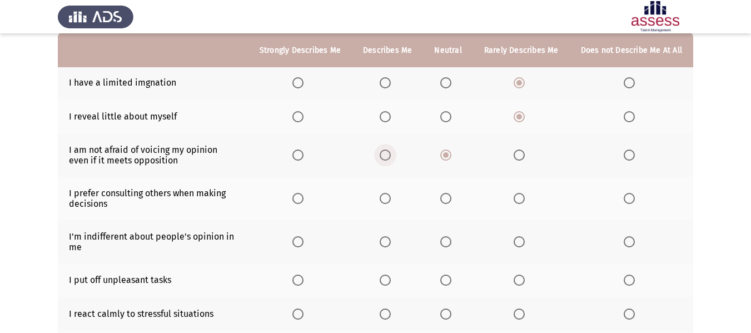
click at [391, 157] on input "Select an option" at bounding box center [385, 155] width 11 height 11
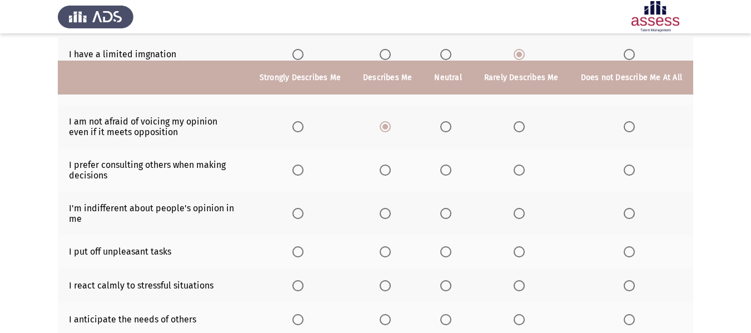
scroll to position [167, 0]
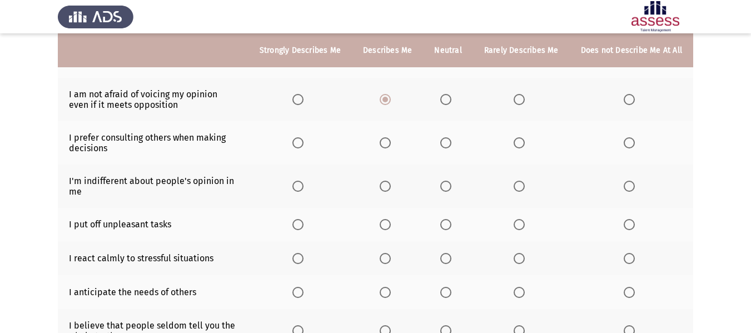
click at [391, 140] on span "Select an option" at bounding box center [385, 142] width 11 height 11
click at [391, 140] on input "Select an option" at bounding box center [385, 142] width 11 height 11
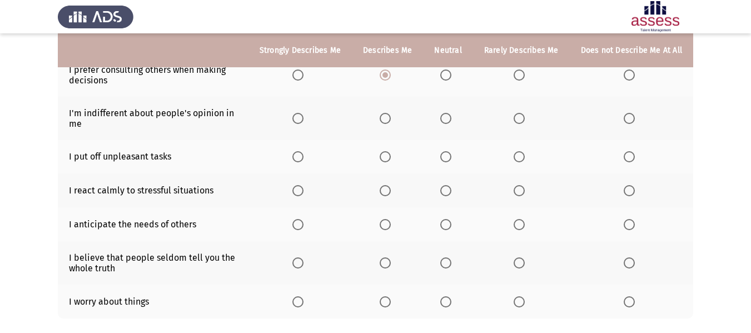
scroll to position [222, 0]
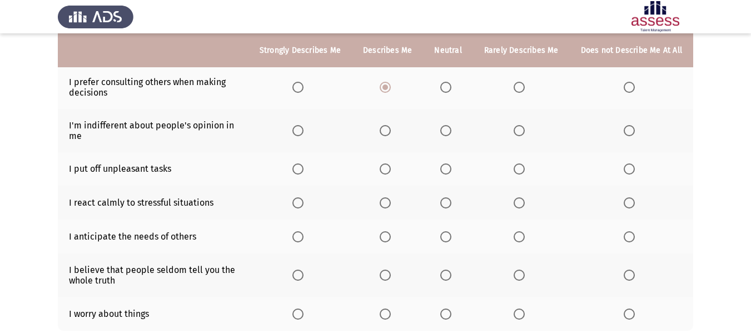
click at [451, 132] on span "Select an option" at bounding box center [445, 130] width 11 height 11
click at [451, 132] on input "Select an option" at bounding box center [445, 130] width 11 height 11
click at [521, 170] on span "Select an option" at bounding box center [519, 168] width 11 height 11
click at [521, 170] on input "Select an option" at bounding box center [519, 168] width 11 height 11
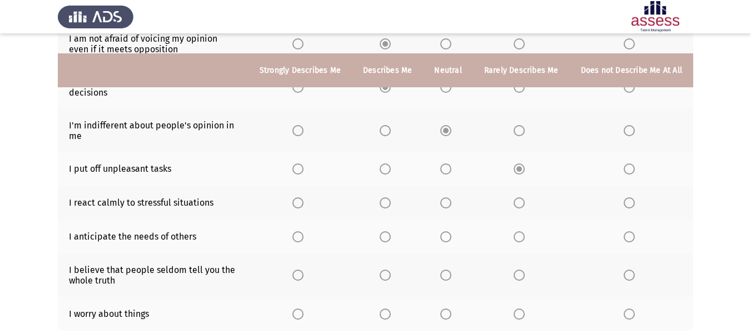
scroll to position [278, 0]
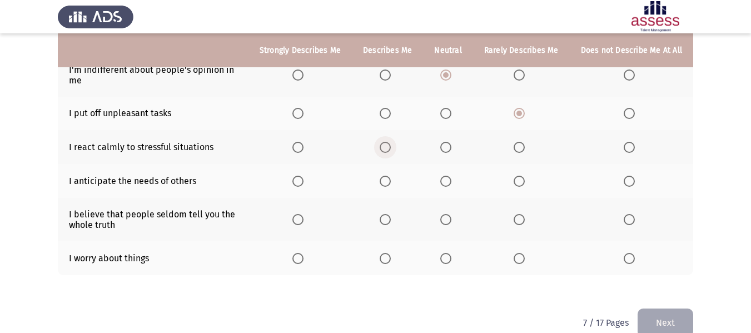
click at [391, 150] on span "Select an option" at bounding box center [385, 147] width 11 height 11
click at [391, 150] on input "Select an option" at bounding box center [385, 147] width 11 height 11
click at [388, 181] on span "Select an option" at bounding box center [385, 181] width 11 height 11
click at [388, 181] on input "Select an option" at bounding box center [385, 181] width 11 height 11
click at [308, 216] on label "Select an option" at bounding box center [300, 219] width 16 height 11
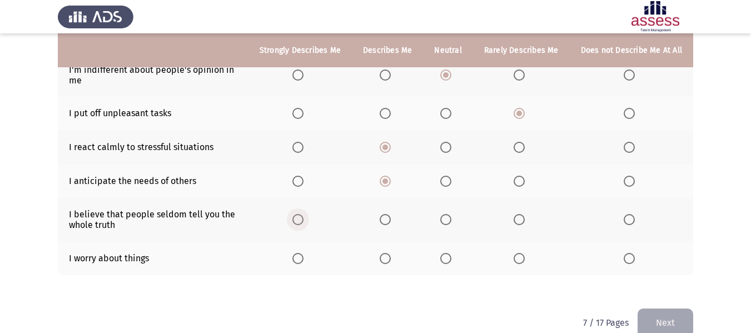
click at [303, 216] on input "Select an option" at bounding box center [297, 219] width 11 height 11
click at [391, 258] on span "Select an option" at bounding box center [385, 258] width 11 height 11
click at [391, 258] on input "Select an option" at bounding box center [385, 258] width 11 height 11
click at [671, 317] on button "Next" at bounding box center [666, 323] width 56 height 28
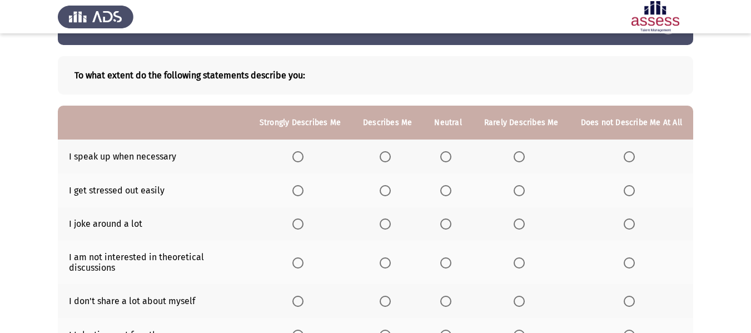
scroll to position [56, 0]
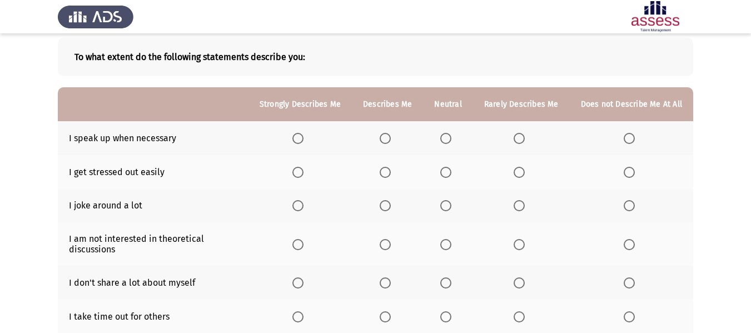
click at [390, 140] on span "Select an option" at bounding box center [385, 138] width 11 height 11
click at [390, 140] on input "Select an option" at bounding box center [385, 138] width 11 height 11
click at [523, 176] on span "Select an option" at bounding box center [519, 172] width 11 height 11
click at [523, 176] on input "Select an option" at bounding box center [519, 172] width 11 height 11
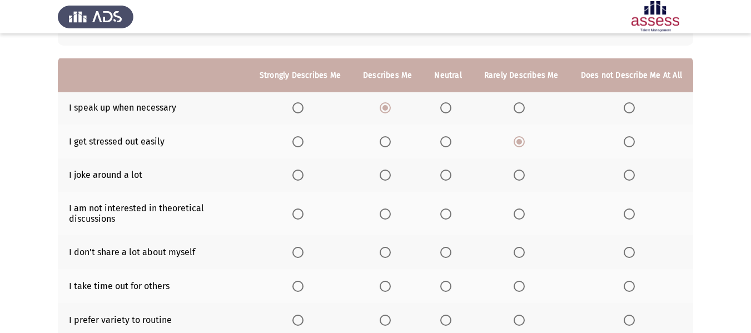
scroll to position [111, 0]
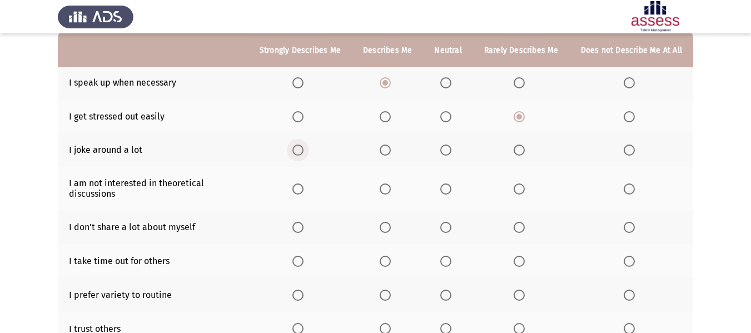
click at [298, 151] on span "Select an option" at bounding box center [297, 150] width 11 height 11
click at [298, 151] on input "Select an option" at bounding box center [297, 150] width 11 height 11
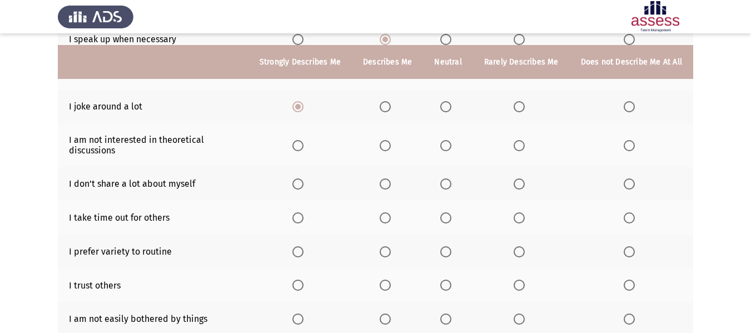
scroll to position [167, 0]
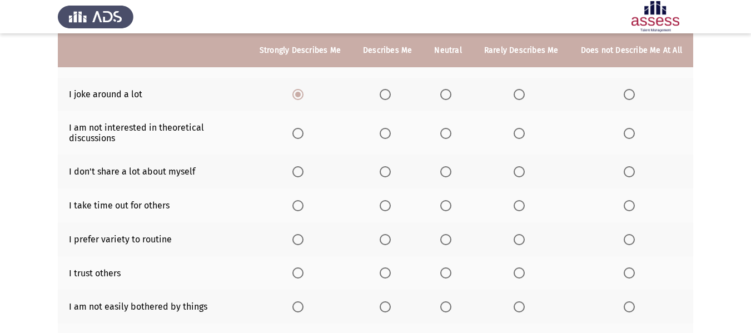
click at [451, 133] on span "Select an option" at bounding box center [445, 133] width 11 height 11
click at [451, 133] on input "Select an option" at bounding box center [445, 133] width 11 height 11
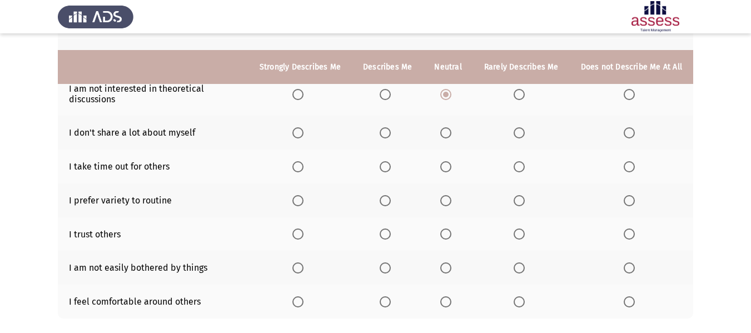
scroll to position [222, 0]
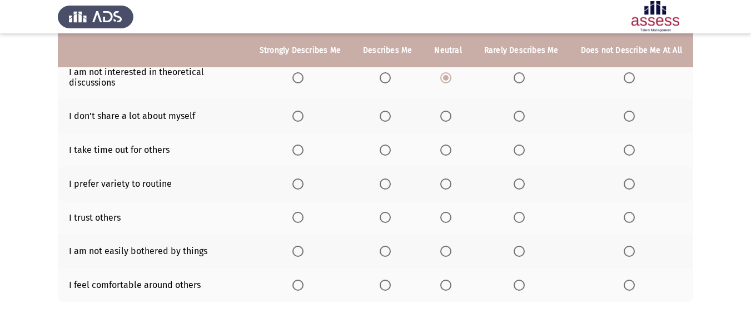
click at [523, 120] on span "Select an option" at bounding box center [519, 116] width 11 height 11
click at [523, 120] on input "Select an option" at bounding box center [519, 116] width 11 height 11
click at [447, 151] on span "Select an option" at bounding box center [445, 150] width 11 height 11
click at [447, 151] on input "Select an option" at bounding box center [445, 150] width 11 height 11
click at [391, 188] on span "Select an option" at bounding box center [385, 183] width 11 height 11
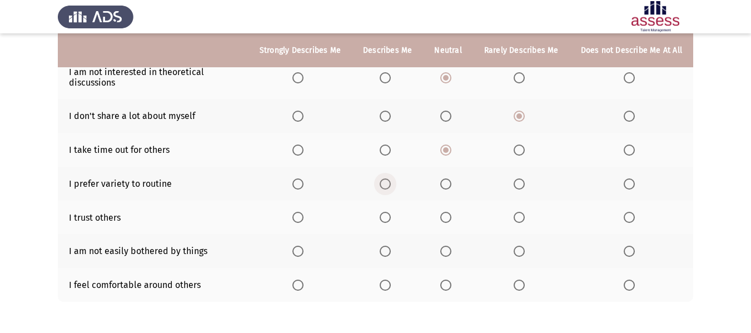
click at [391, 188] on input "Select an option" at bounding box center [385, 183] width 11 height 11
click at [451, 218] on span "Select an option" at bounding box center [445, 217] width 11 height 11
click at [451, 218] on input "Select an option" at bounding box center [445, 217] width 11 height 11
click at [389, 255] on span "Select an option" at bounding box center [385, 251] width 11 height 11
click at [389, 255] on input "Select an option" at bounding box center [385, 251] width 11 height 11
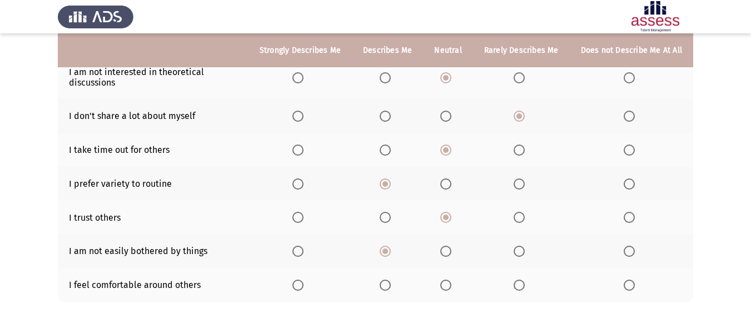
click at [386, 280] on span "Select an option" at bounding box center [385, 285] width 11 height 11
click at [386, 280] on input "Select an option" at bounding box center [385, 285] width 11 height 11
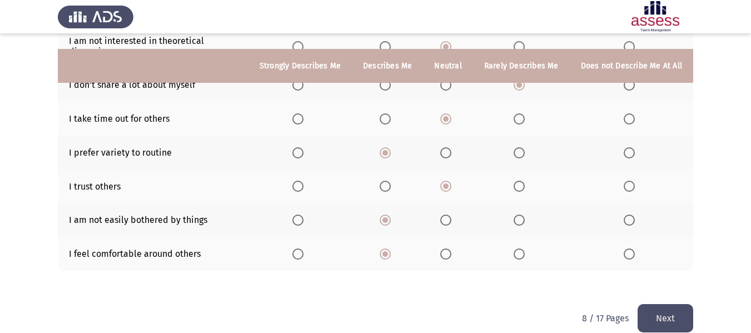
scroll to position [269, 0]
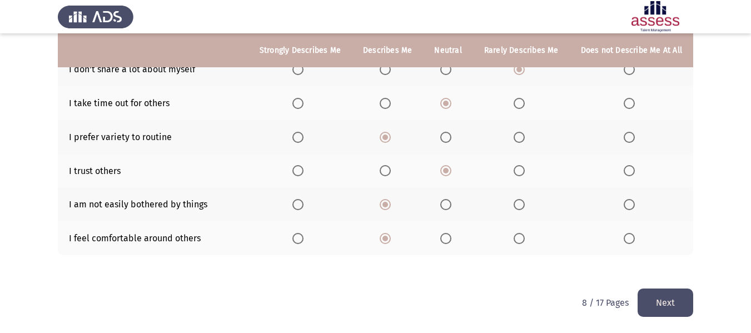
click at [670, 297] on button "Next" at bounding box center [666, 302] width 56 height 28
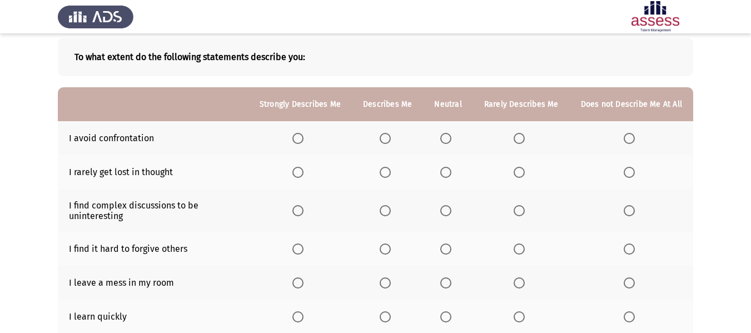
scroll to position [111, 0]
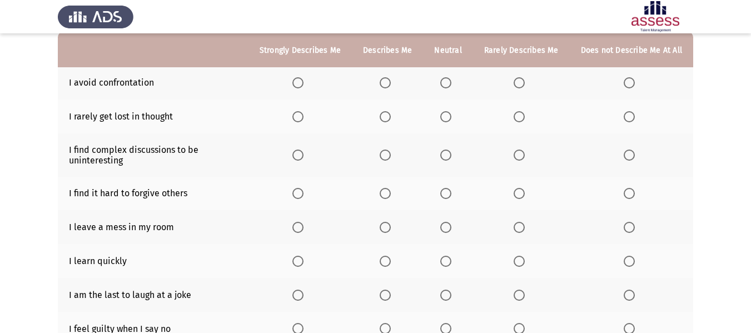
click at [446, 83] on span "Select an option" at bounding box center [445, 82] width 11 height 11
click at [446, 83] on input "Select an option" at bounding box center [445, 82] width 11 height 11
click at [391, 117] on span "Select an option" at bounding box center [385, 116] width 11 height 11
click at [391, 117] on input "Select an option" at bounding box center [385, 116] width 11 height 11
click at [447, 156] on span "Select an option" at bounding box center [445, 155] width 11 height 11
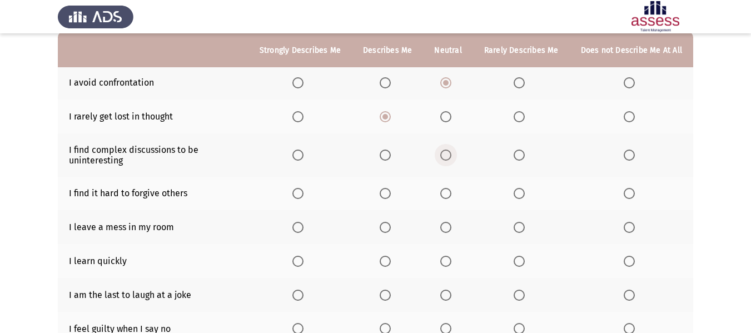
click at [447, 156] on input "Select an option" at bounding box center [445, 155] width 11 height 11
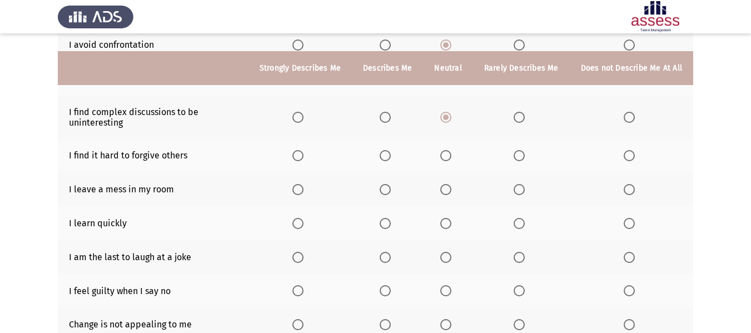
scroll to position [167, 0]
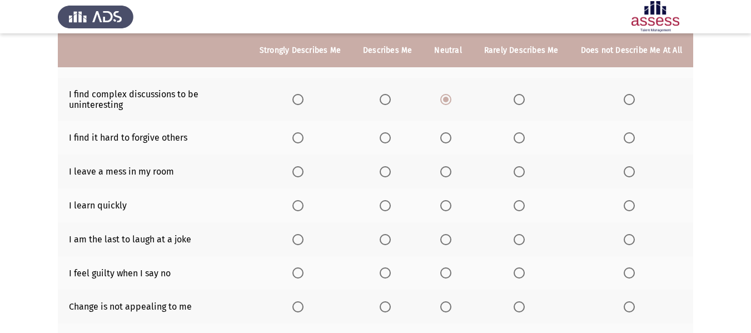
click at [518, 139] on span "Select an option" at bounding box center [519, 137] width 11 height 11
click at [518, 139] on input "Select an option" at bounding box center [519, 137] width 11 height 11
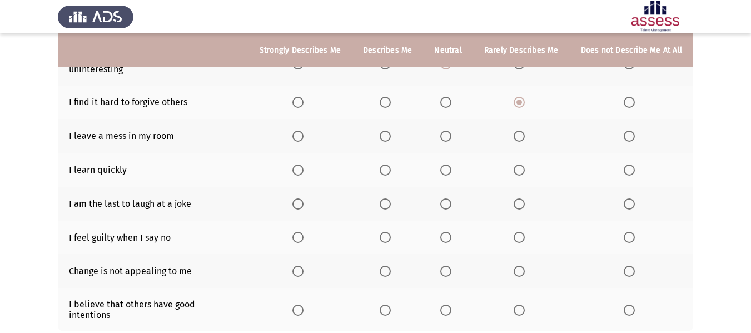
scroll to position [222, 0]
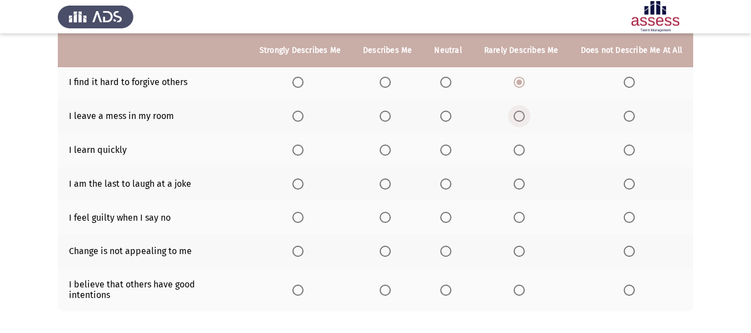
click at [521, 114] on span "Select an option" at bounding box center [519, 116] width 11 height 11
click at [521, 114] on input "Select an option" at bounding box center [519, 116] width 11 height 11
click at [302, 150] on span "Select an option" at bounding box center [297, 150] width 11 height 11
click at [302, 150] on input "Select an option" at bounding box center [297, 150] width 11 height 11
click at [520, 188] on span "Select an option" at bounding box center [519, 183] width 11 height 11
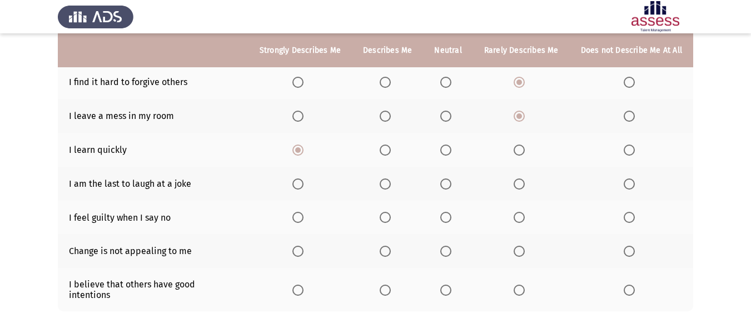
click at [520, 188] on input "Select an option" at bounding box center [519, 183] width 11 height 11
click at [521, 215] on span "Select an option" at bounding box center [519, 217] width 11 height 11
click at [521, 215] on input "Select an option" at bounding box center [519, 217] width 11 height 11
click at [522, 253] on span "Select an option" at bounding box center [519, 251] width 11 height 11
click at [522, 253] on input "Select an option" at bounding box center [519, 251] width 11 height 11
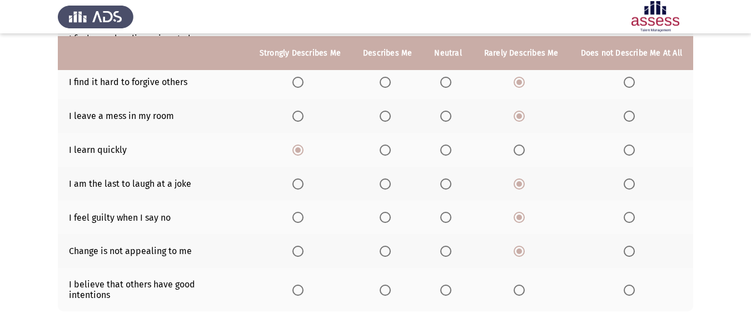
scroll to position [269, 0]
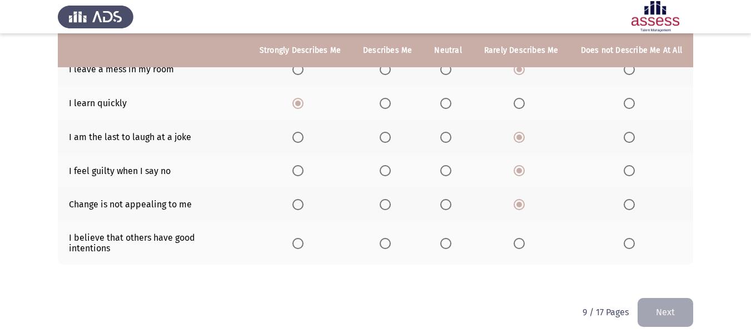
click at [448, 238] on span "Select an option" at bounding box center [445, 243] width 11 height 11
click at [448, 238] on input "Select an option" at bounding box center [445, 243] width 11 height 11
click at [671, 303] on button "Next" at bounding box center [666, 312] width 56 height 28
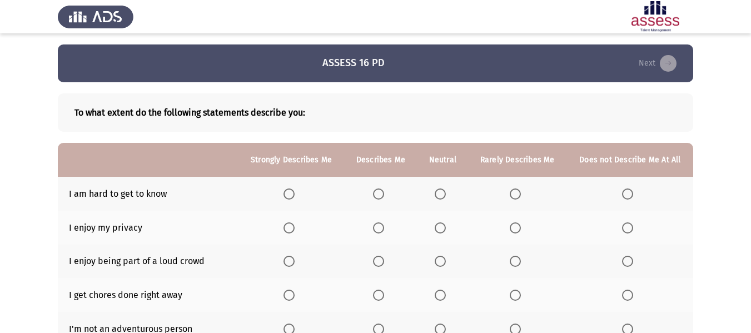
scroll to position [56, 0]
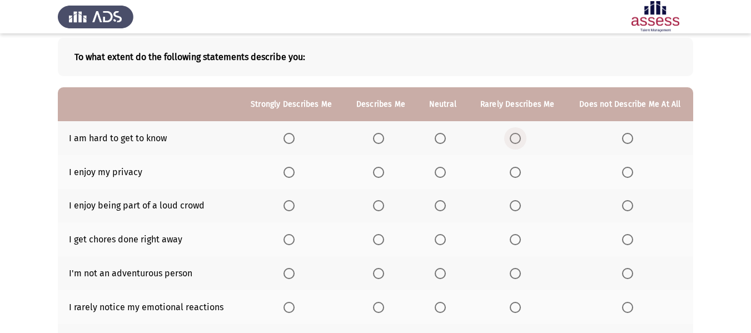
click at [514, 140] on span "Select an option" at bounding box center [515, 138] width 11 height 11
click at [514, 140] on input "Select an option" at bounding box center [515, 138] width 11 height 11
click at [379, 177] on span "Select an option" at bounding box center [378, 172] width 11 height 11
click at [379, 177] on input "Select an option" at bounding box center [378, 172] width 11 height 11
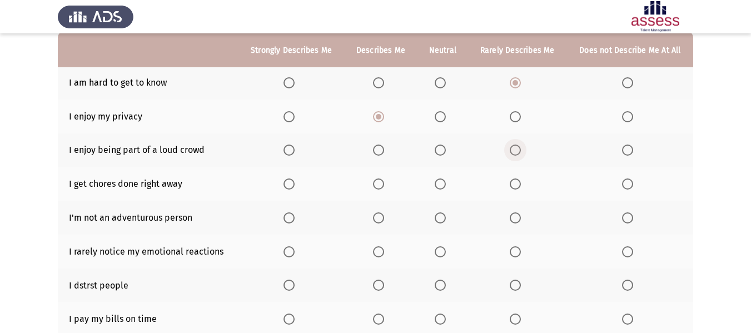
click at [513, 151] on span "Select an option" at bounding box center [515, 150] width 11 height 11
click at [513, 151] on input "Select an option" at bounding box center [515, 150] width 11 height 11
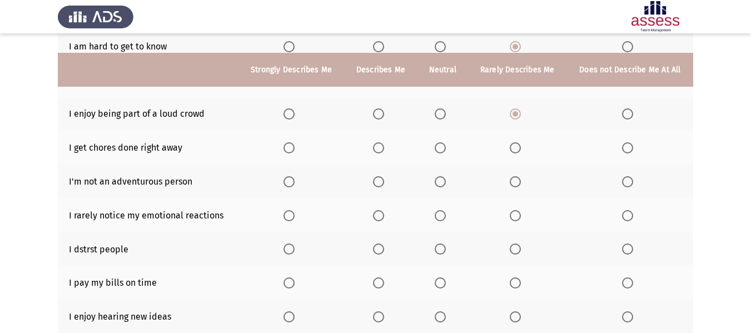
scroll to position [167, 0]
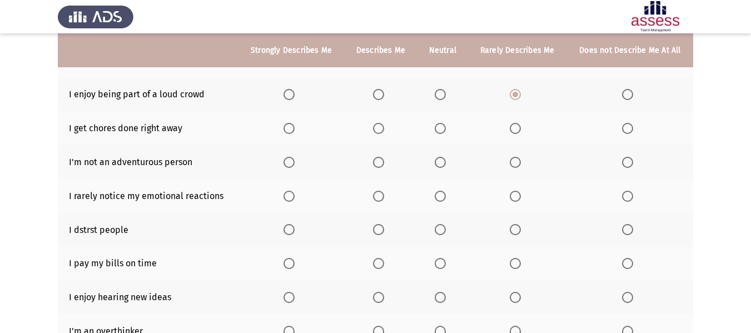
click at [376, 132] on span "Select an option" at bounding box center [378, 128] width 11 height 11
click at [376, 132] on input "Select an option" at bounding box center [378, 128] width 11 height 11
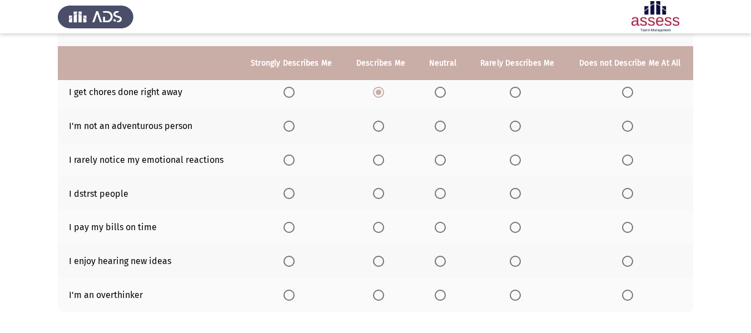
scroll to position [222, 0]
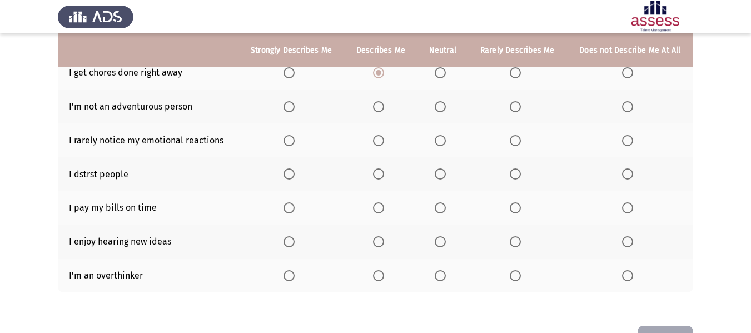
click at [444, 105] on span "Select an option" at bounding box center [440, 106] width 11 height 11
click at [444, 105] on input "Select an option" at bounding box center [440, 106] width 11 height 11
click at [516, 142] on span "Select an option" at bounding box center [515, 140] width 11 height 11
click at [516, 142] on input "Select an option" at bounding box center [515, 140] width 11 height 11
click at [441, 175] on span "Select an option" at bounding box center [440, 173] width 11 height 11
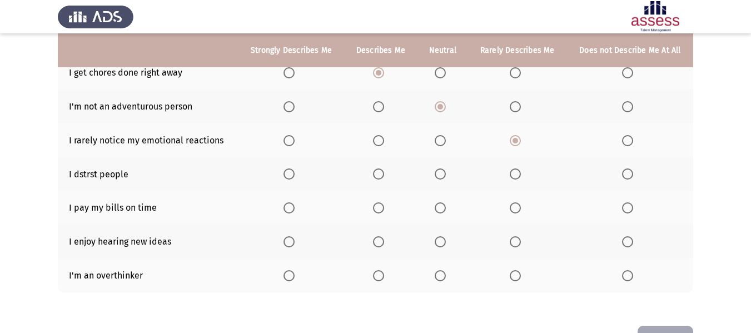
click at [441, 175] on input "Select an option" at bounding box center [440, 173] width 11 height 11
click at [381, 212] on span "Select an option" at bounding box center [378, 207] width 11 height 11
click at [381, 212] on input "Select an option" at bounding box center [378, 207] width 11 height 11
click at [379, 242] on span "Select an option" at bounding box center [379, 242] width 0 height 0
click at [379, 242] on input "Select an option" at bounding box center [378, 241] width 11 height 11
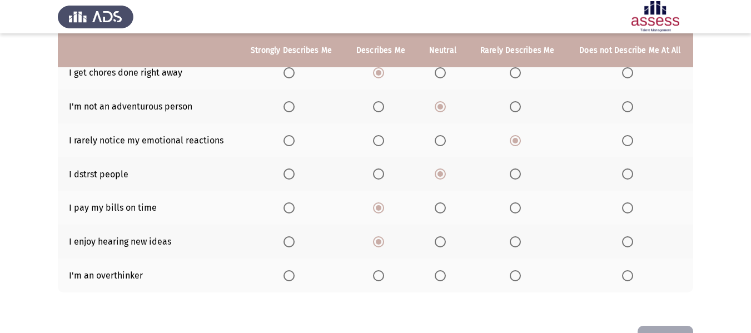
click at [376, 279] on span "Select an option" at bounding box center [378, 275] width 11 height 11
click at [376, 279] on input "Select an option" at bounding box center [378, 275] width 11 height 11
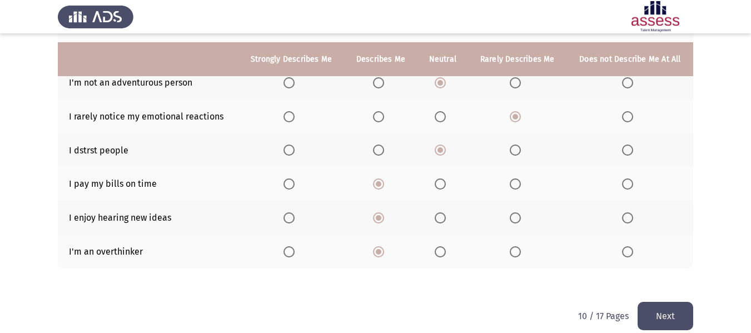
scroll to position [260, 0]
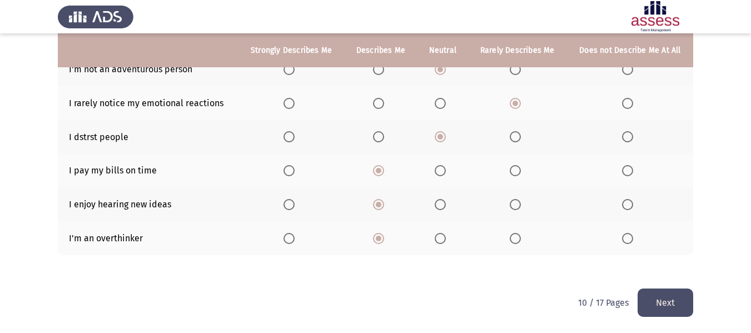
click at [666, 297] on button "Next" at bounding box center [666, 302] width 56 height 28
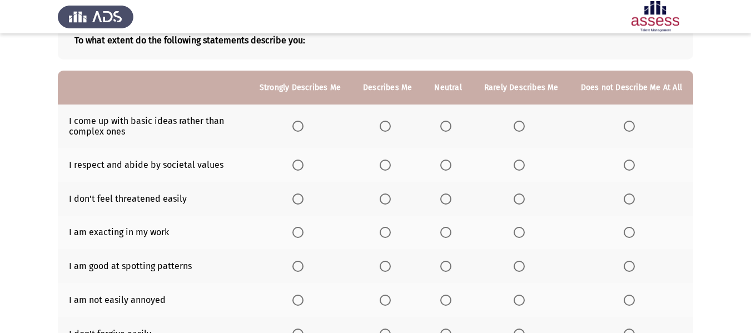
scroll to position [56, 0]
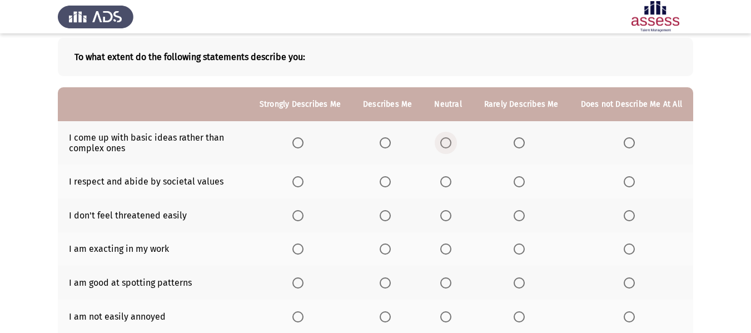
click at [446, 143] on span "Select an option" at bounding box center [445, 142] width 11 height 11
click at [446, 143] on input "Select an option" at bounding box center [445, 142] width 11 height 11
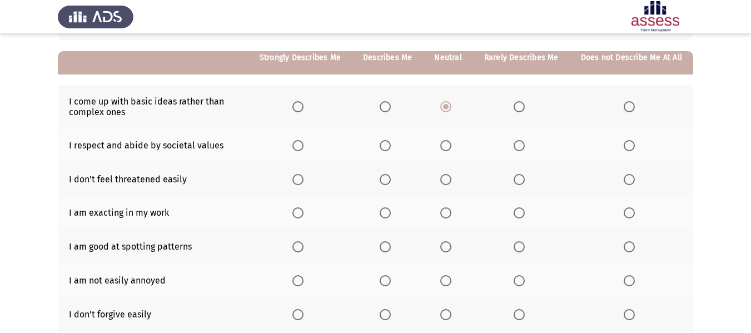
scroll to position [111, 0]
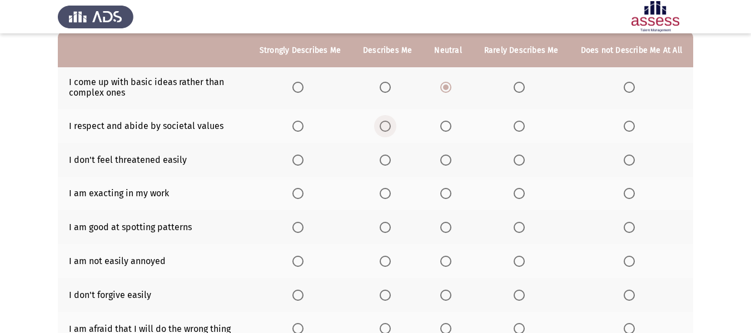
click at [389, 127] on span "Select an option" at bounding box center [385, 126] width 11 height 11
click at [389, 127] on input "Select an option" at bounding box center [385, 126] width 11 height 11
click at [451, 160] on span "Select an option" at bounding box center [445, 160] width 11 height 11
click at [451, 160] on input "Select an option" at bounding box center [445, 160] width 11 height 11
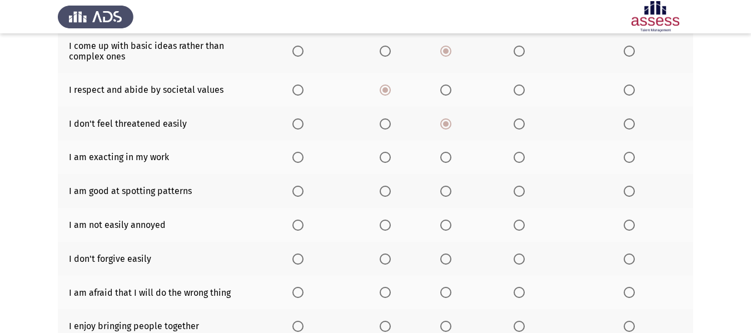
scroll to position [167, 0]
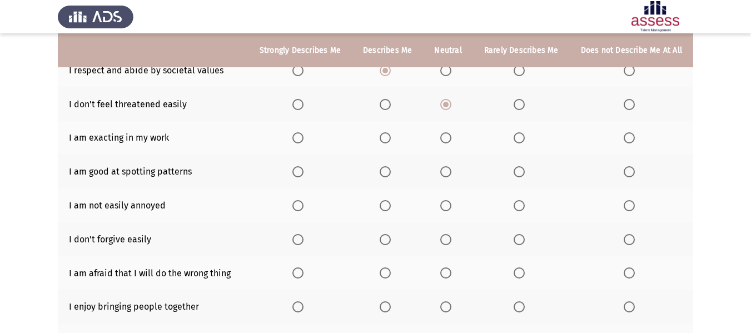
click at [391, 140] on span "Select an option" at bounding box center [385, 137] width 11 height 11
click at [391, 140] on input "Select an option" at bounding box center [385, 137] width 11 height 11
click at [386, 172] on span "Select an option" at bounding box center [385, 171] width 11 height 11
click at [386, 172] on input "Select an option" at bounding box center [385, 171] width 11 height 11
click at [445, 208] on span "Select an option" at bounding box center [445, 205] width 11 height 11
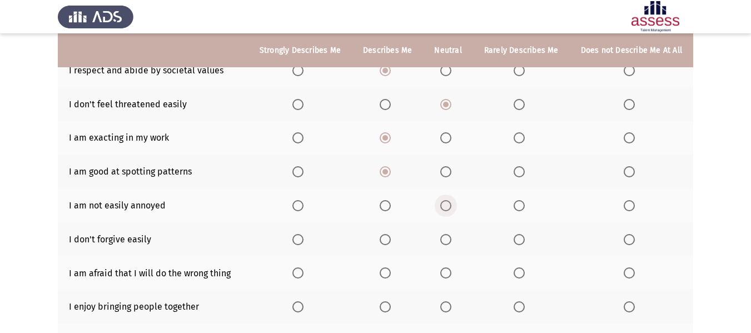
click at [445, 208] on input "Select an option" at bounding box center [445, 205] width 11 height 11
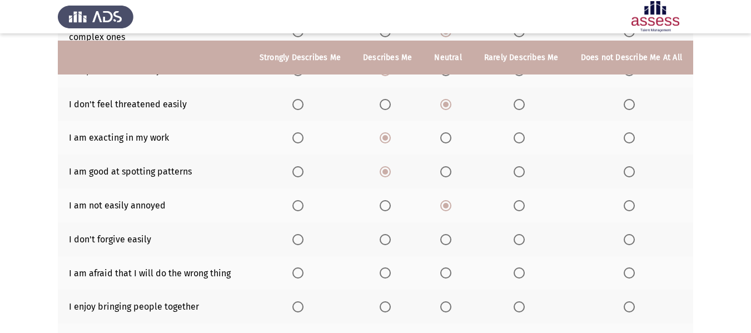
scroll to position [222, 0]
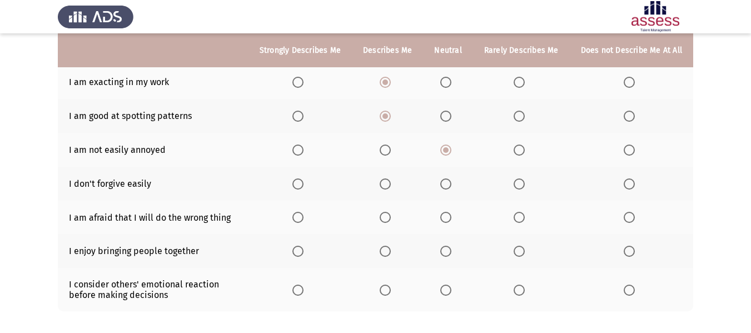
click at [447, 188] on span "Select an option" at bounding box center [445, 183] width 11 height 11
click at [447, 188] on input "Select an option" at bounding box center [445, 183] width 11 height 11
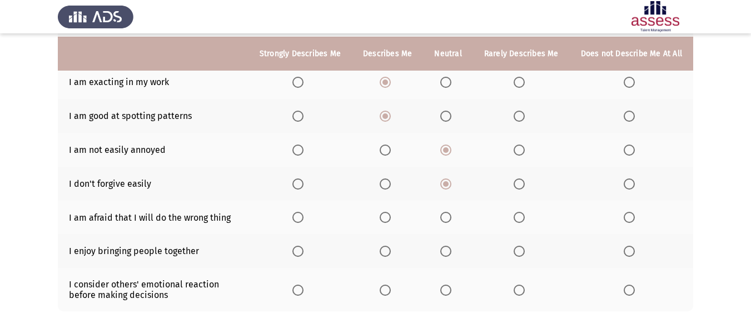
scroll to position [278, 0]
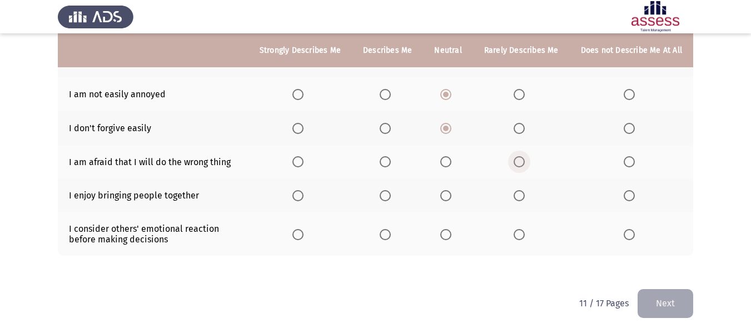
click at [522, 162] on span "Select an option" at bounding box center [519, 161] width 11 height 11
click at [522, 162] on input "Select an option" at bounding box center [519, 161] width 11 height 11
click at [391, 194] on span "Select an option" at bounding box center [385, 195] width 11 height 11
click at [391, 194] on input "Select an option" at bounding box center [385, 195] width 11 height 11
click at [445, 236] on span "Select an option" at bounding box center [445, 234] width 11 height 11
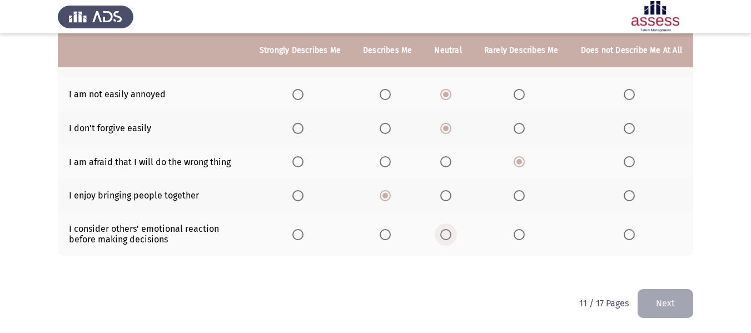
click at [445, 236] on input "Select an option" at bounding box center [445, 234] width 11 height 11
click at [672, 301] on button "Next" at bounding box center [666, 303] width 56 height 28
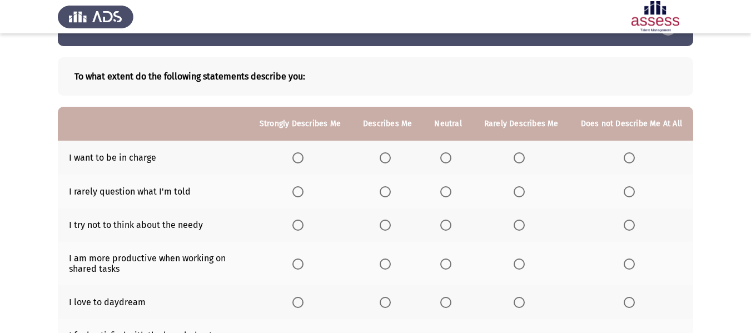
scroll to position [56, 0]
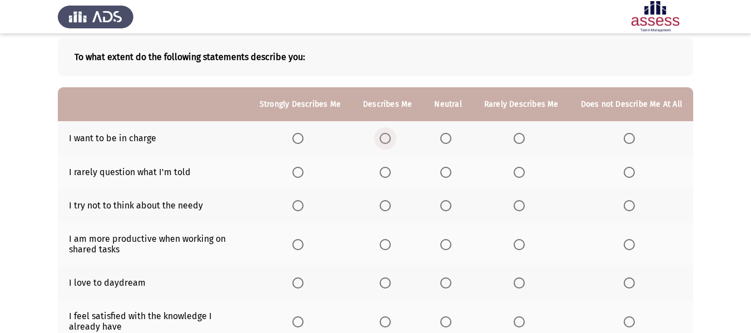
click at [391, 141] on span "Select an option" at bounding box center [385, 138] width 11 height 11
click at [391, 141] on input "Select an option" at bounding box center [385, 138] width 11 height 11
click at [446, 175] on span "Select an option" at bounding box center [445, 172] width 11 height 11
click at [446, 175] on input "Select an option" at bounding box center [445, 172] width 11 height 11
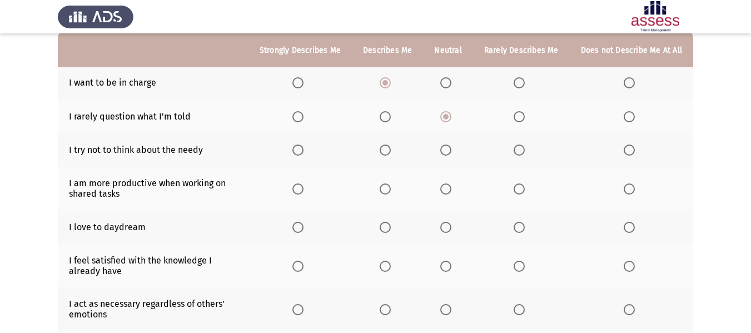
click at [524, 150] on span "Select an option" at bounding box center [519, 150] width 11 height 11
click at [524, 150] on input "Select an option" at bounding box center [519, 150] width 11 height 11
click at [451, 190] on span "Select an option" at bounding box center [445, 188] width 11 height 11
click at [451, 190] on input "Select an option" at bounding box center [445, 188] width 11 height 11
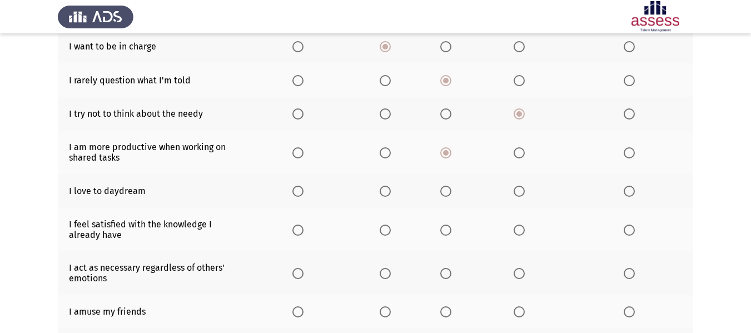
scroll to position [167, 0]
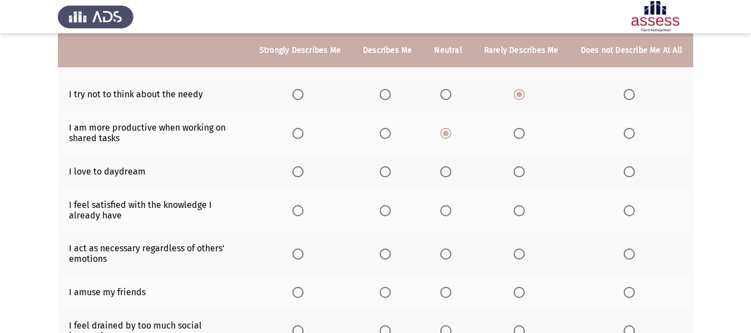
click at [522, 176] on span "Select an option" at bounding box center [519, 171] width 11 height 11
click at [522, 176] on input "Select an option" at bounding box center [519, 171] width 11 height 11
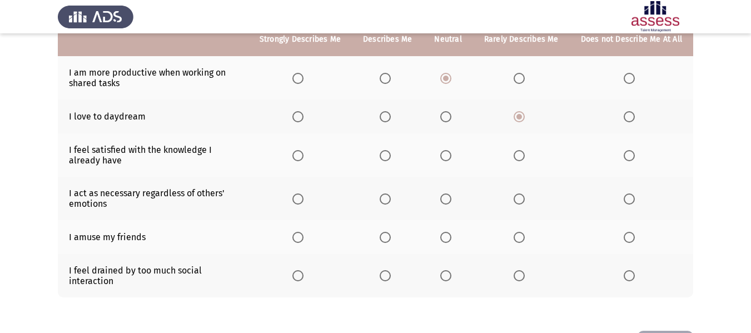
scroll to position [222, 0]
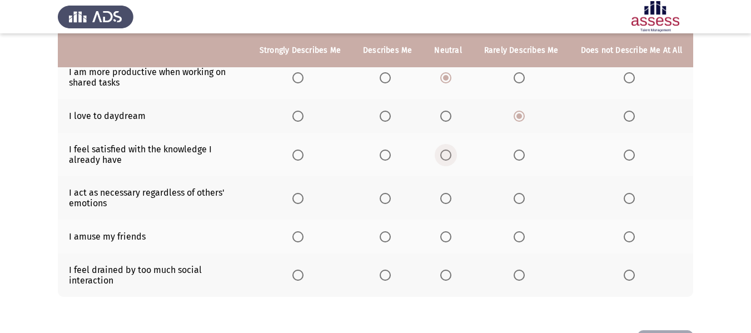
click at [446, 156] on span "Select an option" at bounding box center [445, 155] width 11 height 11
click at [446, 156] on input "Select an option" at bounding box center [445, 155] width 11 height 11
click at [450, 202] on span "Select an option" at bounding box center [445, 198] width 11 height 11
click at [450, 202] on input "Select an option" at bounding box center [445, 198] width 11 height 11
click at [450, 240] on span "Select an option" at bounding box center [445, 236] width 11 height 11
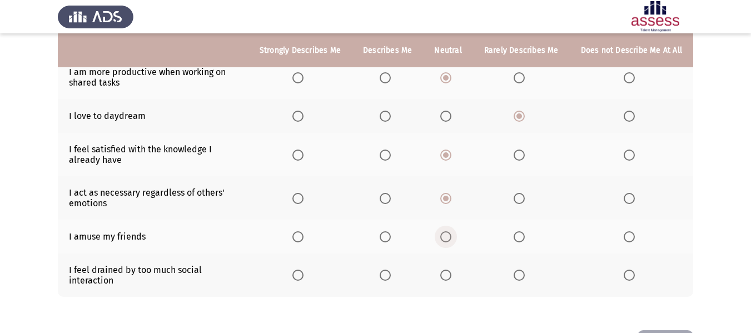
click at [450, 240] on input "Select an option" at bounding box center [445, 236] width 11 height 11
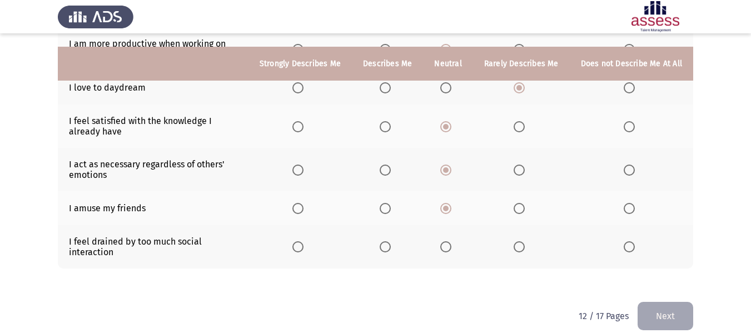
scroll to position [264, 0]
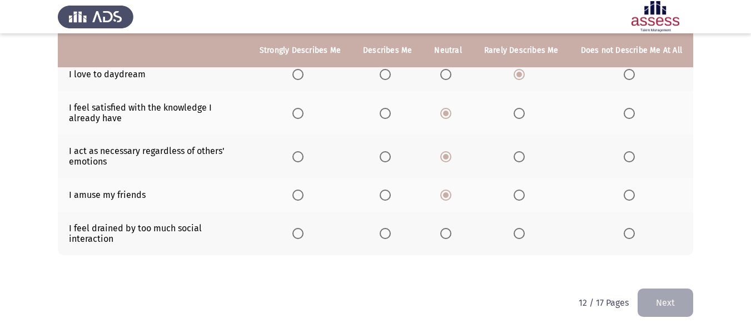
click at [391, 231] on span "Select an option" at bounding box center [385, 233] width 11 height 11
click at [391, 231] on input "Select an option" at bounding box center [385, 233] width 11 height 11
click at [663, 297] on button "Next" at bounding box center [666, 302] width 56 height 28
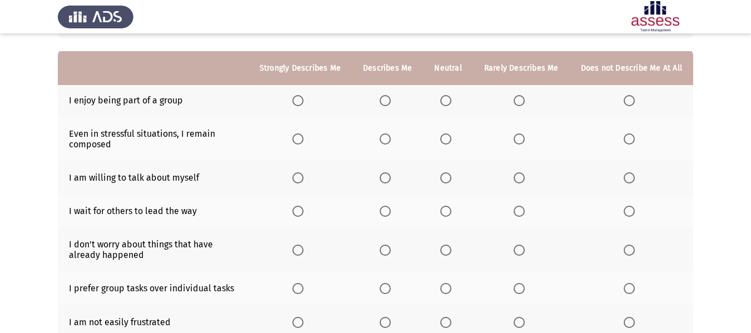
scroll to position [111, 0]
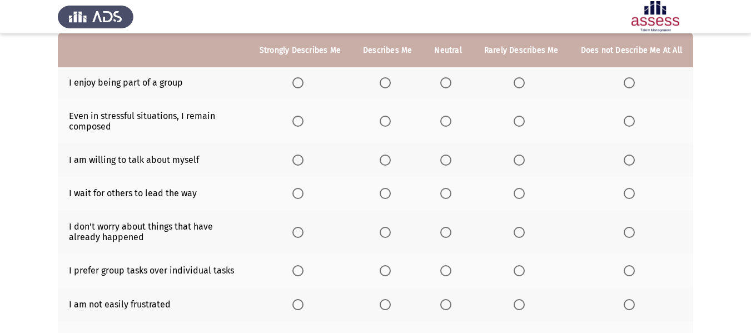
click at [389, 81] on span "Select an option" at bounding box center [385, 82] width 11 height 11
click at [389, 81] on input "Select an option" at bounding box center [385, 82] width 11 height 11
click at [448, 117] on span "Select an option" at bounding box center [445, 121] width 11 height 11
click at [448, 117] on input "Select an option" at bounding box center [445, 121] width 11 height 11
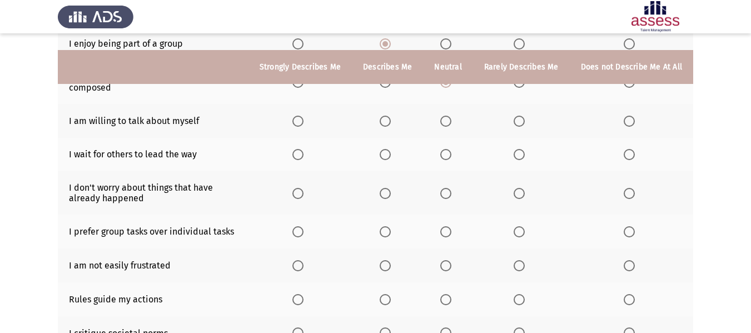
scroll to position [167, 0]
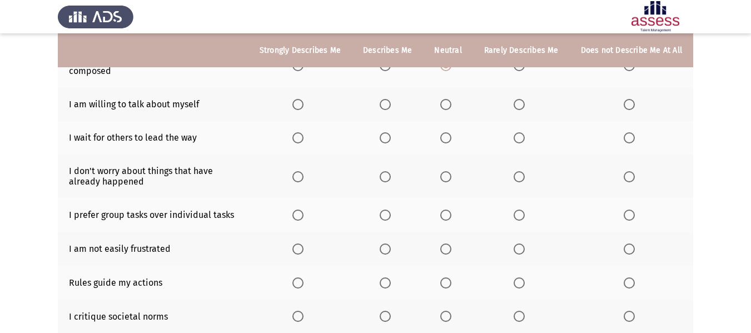
click at [391, 106] on span "Select an option" at bounding box center [385, 104] width 11 height 11
click at [391, 106] on input "Select an option" at bounding box center [385, 104] width 11 height 11
click at [524, 138] on span "Select an option" at bounding box center [519, 137] width 11 height 11
click at [524, 138] on input "Select an option" at bounding box center [519, 137] width 11 height 11
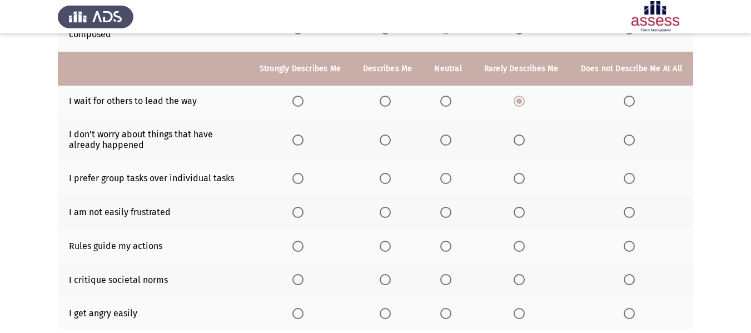
scroll to position [222, 0]
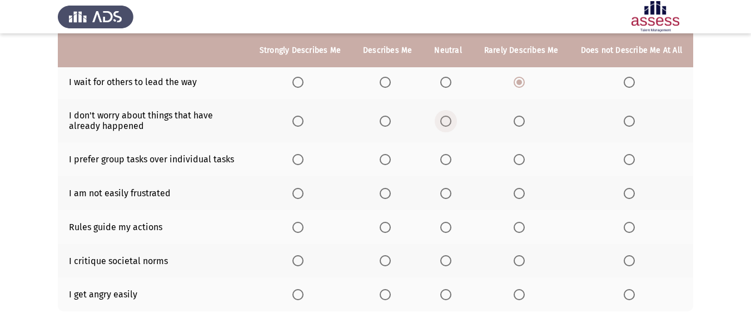
click at [450, 125] on span "Select an option" at bounding box center [445, 121] width 11 height 11
click at [450, 125] on input "Select an option" at bounding box center [445, 121] width 11 height 11
click at [446, 161] on span "Select an option" at bounding box center [445, 159] width 11 height 11
click at [446, 161] on input "Select an option" at bounding box center [445, 159] width 11 height 11
click at [391, 193] on span "Select an option" at bounding box center [385, 193] width 11 height 11
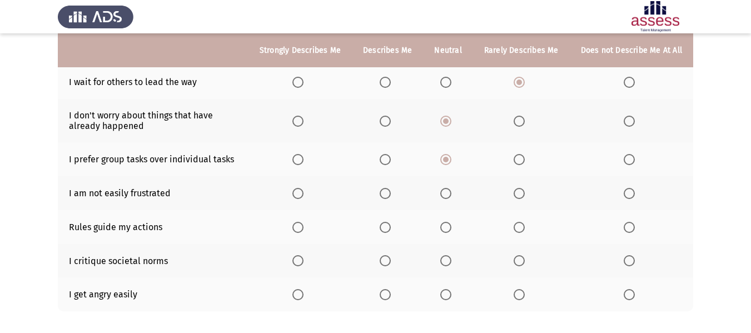
click at [391, 193] on input "Select an option" at bounding box center [385, 193] width 11 height 11
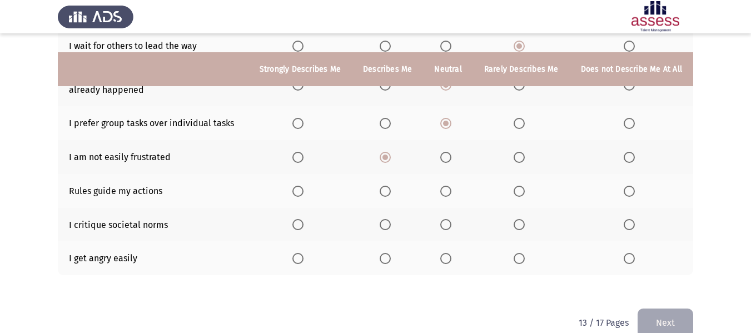
scroll to position [278, 0]
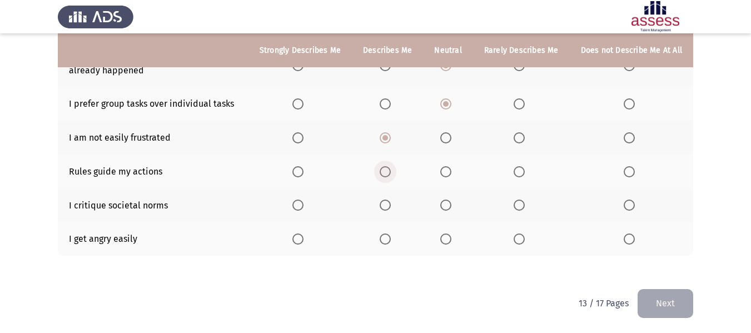
click at [391, 171] on span "Select an option" at bounding box center [385, 171] width 11 height 11
click at [391, 171] on input "Select an option" at bounding box center [385, 171] width 11 height 11
click at [450, 204] on span "Select an option" at bounding box center [445, 205] width 11 height 11
click at [450, 204] on input "Select an option" at bounding box center [445, 205] width 11 height 11
click at [448, 238] on span "Select an option" at bounding box center [445, 238] width 11 height 11
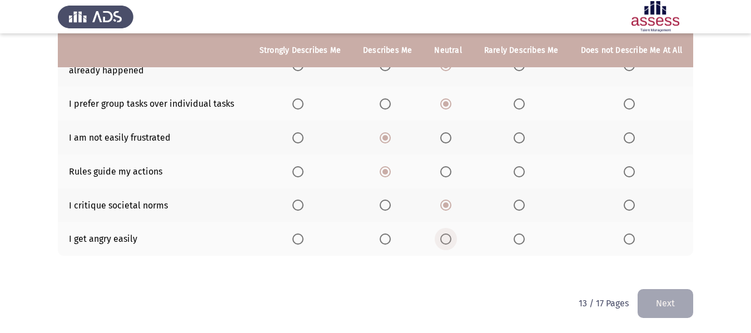
click at [448, 238] on input "Select an option" at bounding box center [445, 238] width 11 height 11
click at [683, 302] on button "Next" at bounding box center [666, 303] width 56 height 28
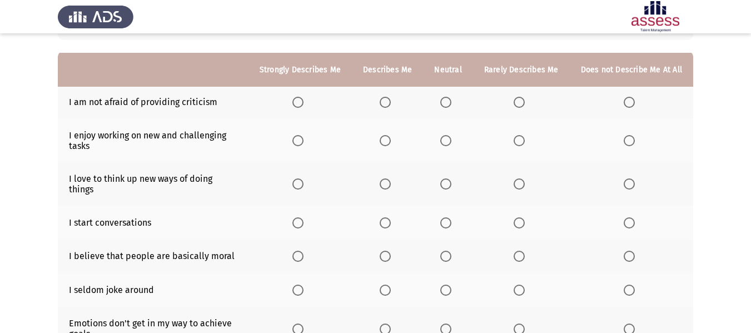
scroll to position [111, 0]
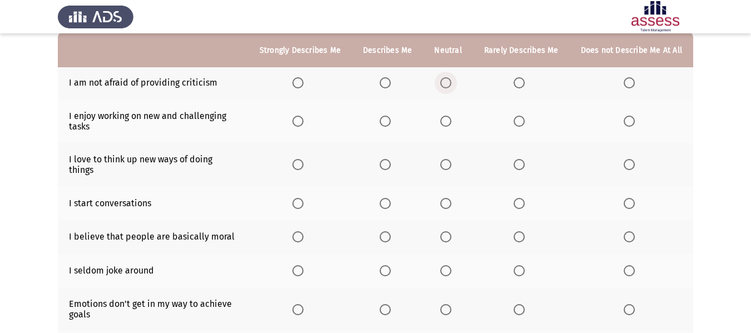
click at [446, 81] on span "Select an option" at bounding box center [445, 82] width 11 height 11
click at [446, 81] on input "Select an option" at bounding box center [445, 82] width 11 height 11
click at [303, 119] on span "Select an option" at bounding box center [297, 121] width 11 height 11
click at [303, 119] on input "Select an option" at bounding box center [297, 121] width 11 height 11
click at [390, 159] on span "Select an option" at bounding box center [385, 164] width 11 height 11
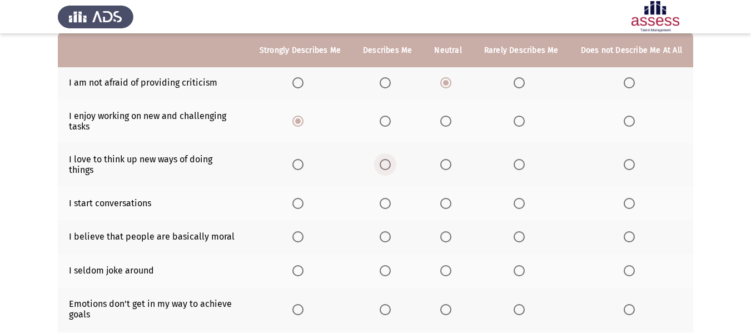
click at [390, 159] on input "Select an option" at bounding box center [385, 164] width 11 height 11
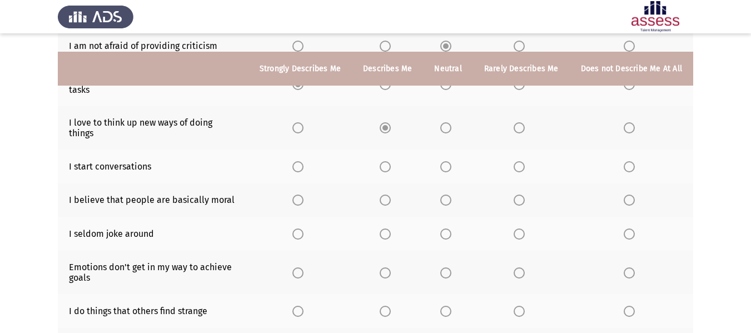
scroll to position [167, 0]
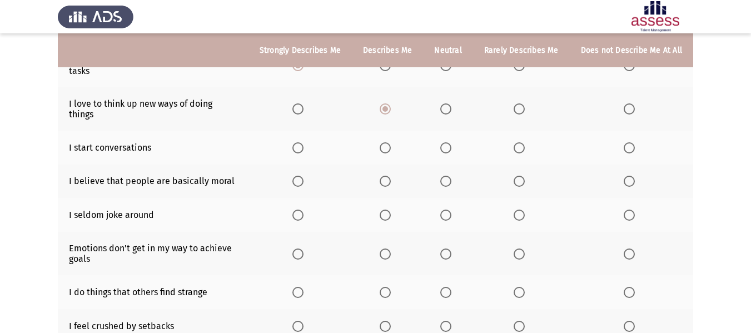
click at [451, 142] on span "Select an option" at bounding box center [445, 147] width 11 height 11
click at [451, 142] on input "Select an option" at bounding box center [445, 147] width 11 height 11
click at [387, 176] on span "Select an option" at bounding box center [385, 181] width 11 height 11
click at [387, 176] on input "Select an option" at bounding box center [385, 181] width 11 height 11
click at [518, 210] on span "Select an option" at bounding box center [519, 215] width 11 height 11
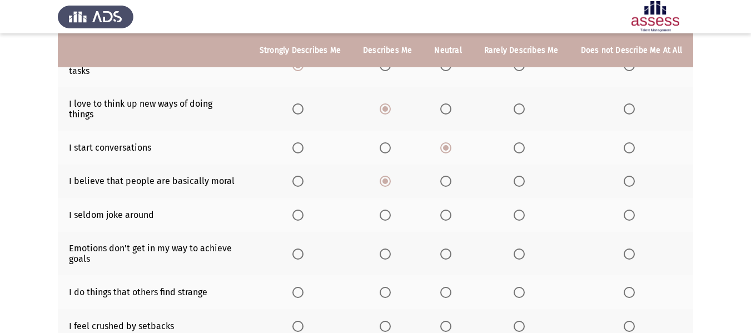
click at [518, 210] on input "Select an option" at bounding box center [519, 215] width 11 height 11
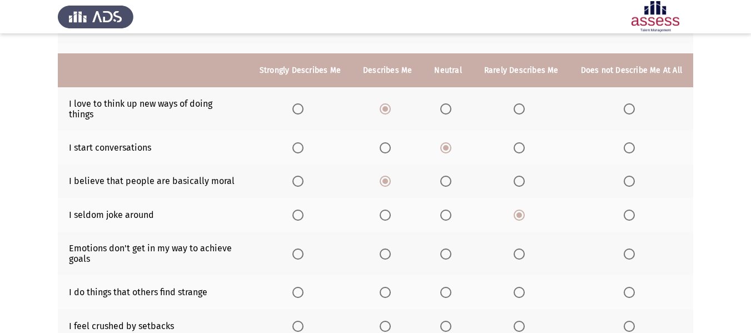
scroll to position [222, 0]
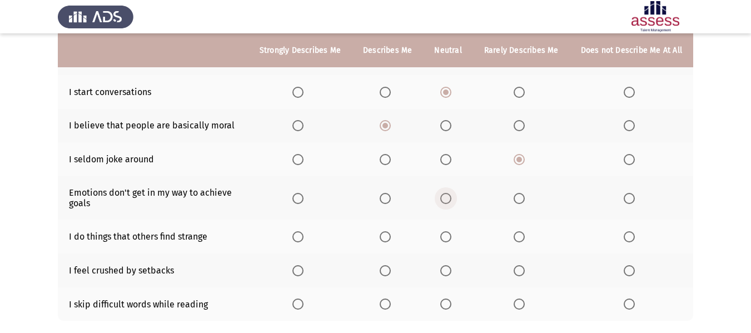
click at [451, 193] on span "Select an option" at bounding box center [445, 198] width 11 height 11
click at [451, 193] on input "Select an option" at bounding box center [445, 198] width 11 height 11
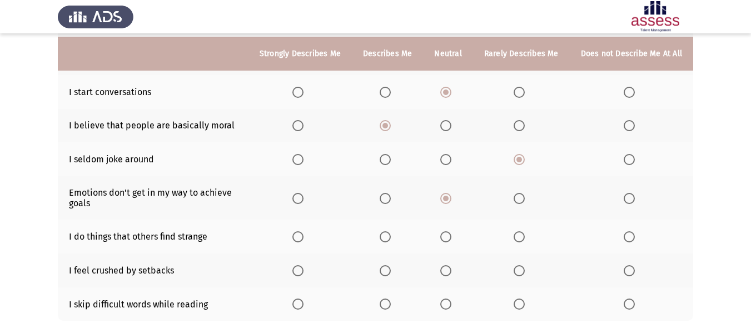
scroll to position [278, 0]
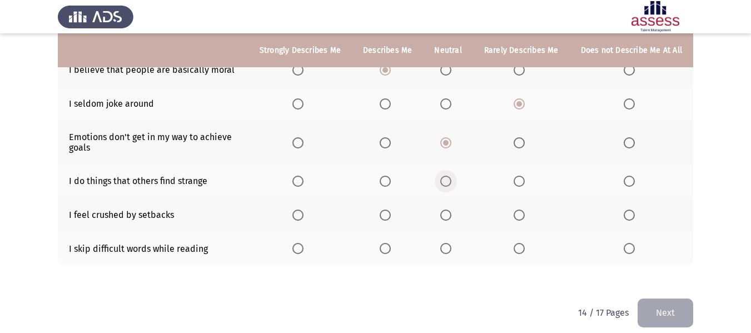
click at [450, 176] on span "Select an option" at bounding box center [445, 181] width 11 height 11
click at [450, 176] on input "Select an option" at bounding box center [445, 181] width 11 height 11
click at [523, 210] on span "Select an option" at bounding box center [519, 215] width 11 height 11
click at [523, 210] on input "Select an option" at bounding box center [519, 215] width 11 height 11
click at [391, 243] on span "Select an option" at bounding box center [385, 248] width 11 height 11
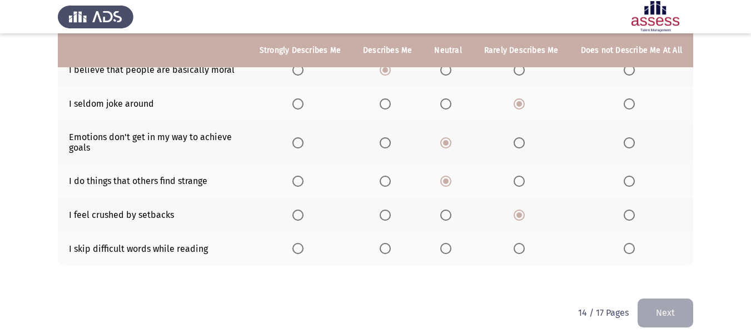
click at [391, 243] on input "Select an option" at bounding box center [385, 248] width 11 height 11
click at [673, 300] on button "Next" at bounding box center [666, 312] width 56 height 28
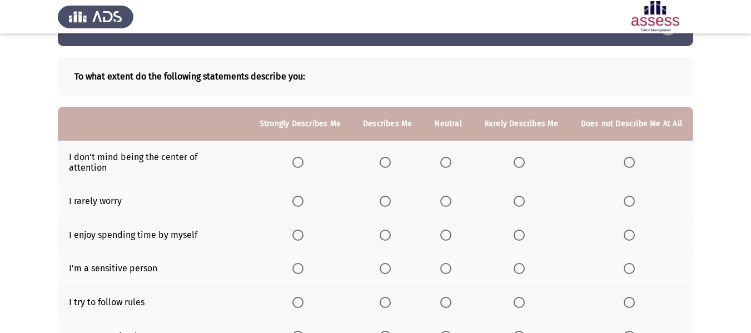
scroll to position [56, 0]
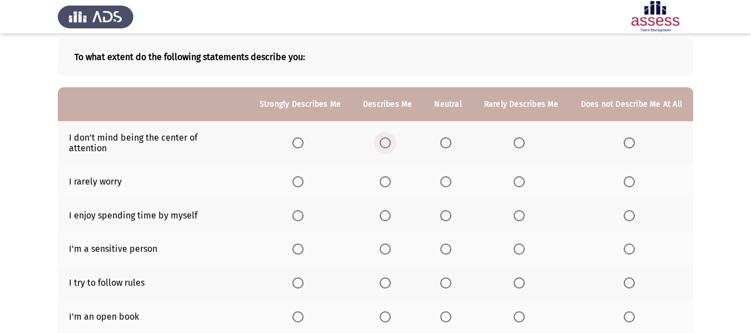
click at [391, 140] on span "Select an option" at bounding box center [385, 142] width 11 height 11
click at [391, 140] on input "Select an option" at bounding box center [385, 142] width 11 height 11
click at [449, 176] on span "Select an option" at bounding box center [445, 181] width 11 height 11
click at [449, 176] on input "Select an option" at bounding box center [445, 181] width 11 height 11
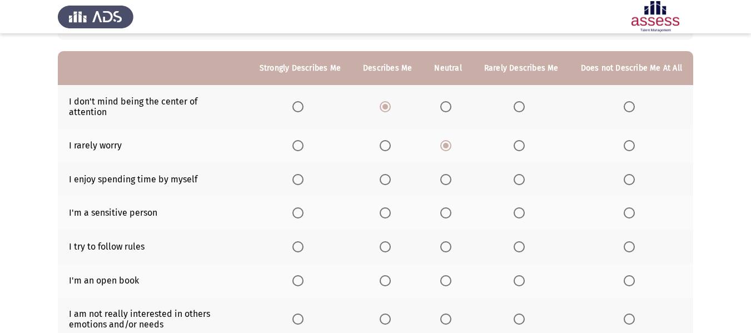
scroll to position [111, 0]
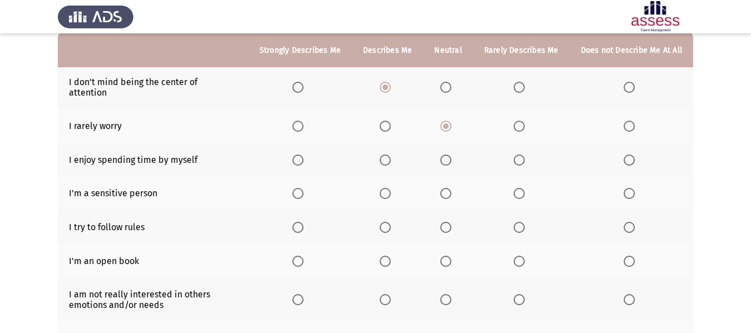
click at [391, 155] on span "Select an option" at bounding box center [385, 160] width 11 height 11
click at [391, 155] on input "Select an option" at bounding box center [385, 160] width 11 height 11
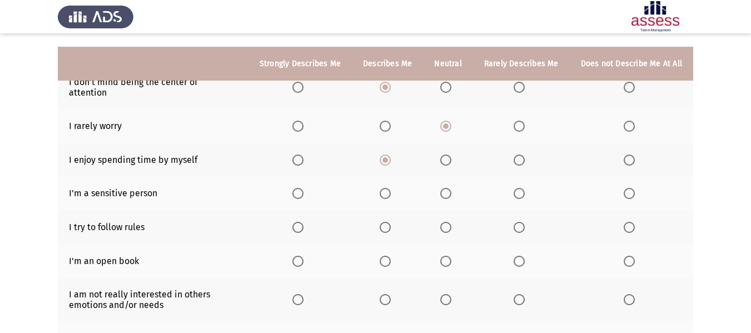
scroll to position [167, 0]
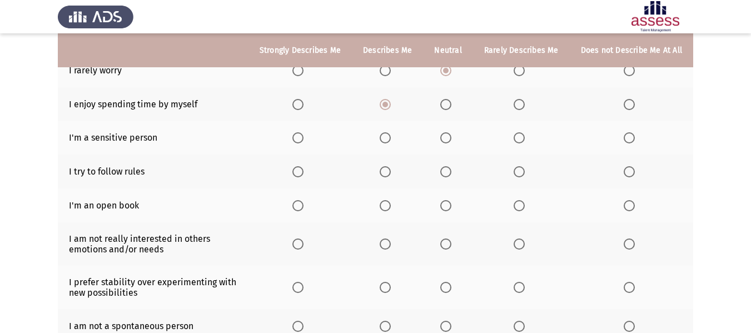
click at [302, 132] on span "Select an option" at bounding box center [297, 137] width 11 height 11
click at [302, 132] on input "Select an option" at bounding box center [297, 137] width 11 height 11
click at [385, 172] on span "Select an option" at bounding box center [385, 172] width 0 height 0
click at [389, 166] on input "Select an option" at bounding box center [385, 171] width 11 height 11
click at [391, 200] on span "Select an option" at bounding box center [385, 205] width 11 height 11
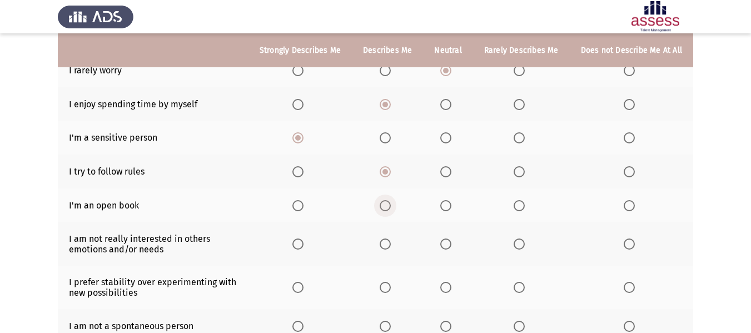
click at [391, 200] on input "Select an option" at bounding box center [385, 205] width 11 height 11
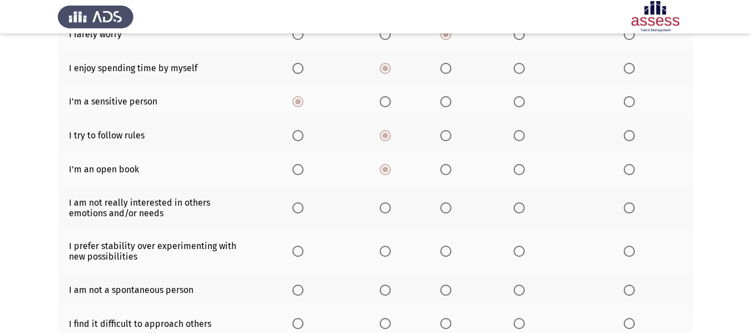
scroll to position [222, 0]
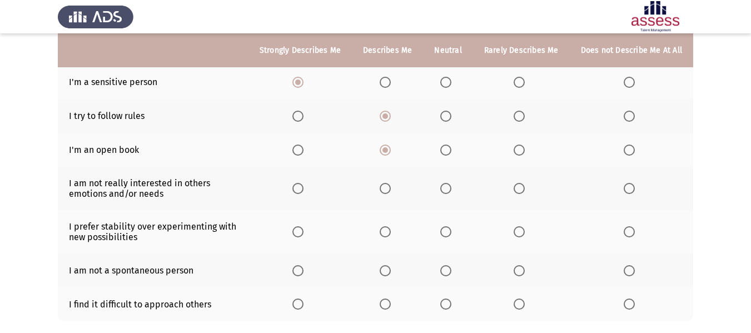
click at [524, 183] on span "Select an option" at bounding box center [519, 188] width 11 height 11
click at [524, 183] on input "Select an option" at bounding box center [519, 188] width 11 height 11
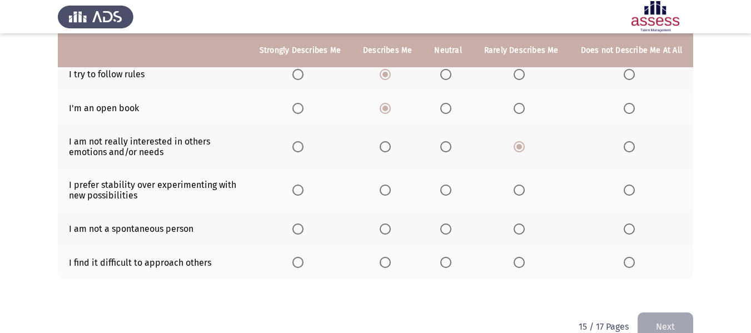
scroll to position [278, 0]
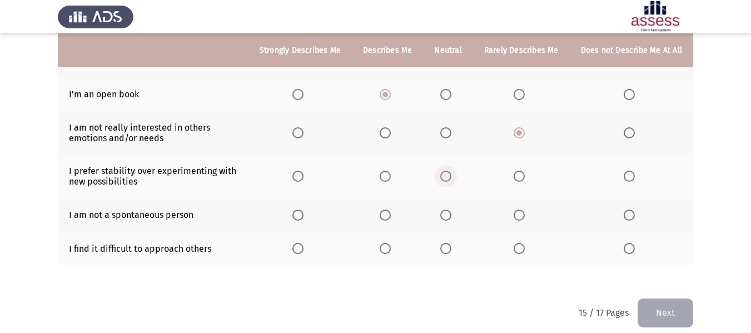
click at [451, 171] on span "Select an option" at bounding box center [445, 176] width 11 height 11
click at [451, 171] on input "Select an option" at bounding box center [445, 176] width 11 height 11
click at [519, 210] on span "Select an option" at bounding box center [519, 215] width 11 height 11
click at [519, 210] on input "Select an option" at bounding box center [519, 215] width 11 height 11
click at [449, 243] on span "Select an option" at bounding box center [445, 248] width 11 height 11
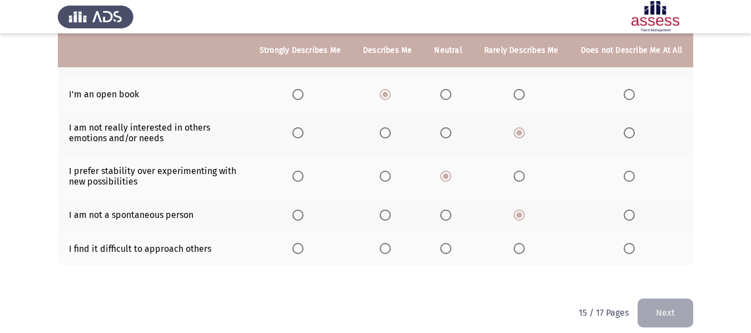
click at [449, 243] on input "Select an option" at bounding box center [445, 248] width 11 height 11
click at [669, 298] on button "Next" at bounding box center [666, 312] width 56 height 28
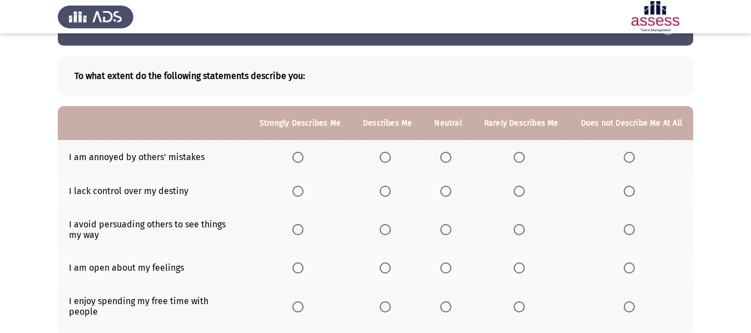
scroll to position [56, 0]
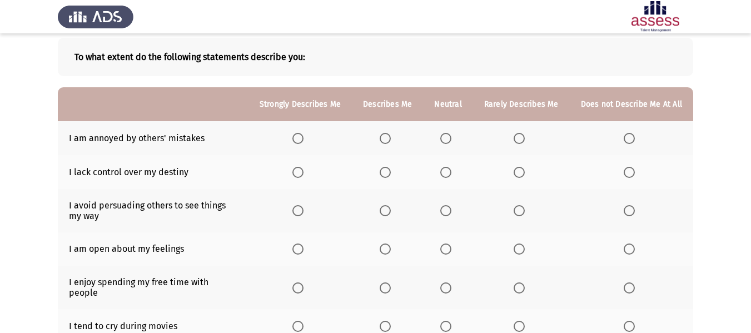
click at [520, 139] on span "Select an option" at bounding box center [519, 138] width 11 height 11
click at [520, 139] on input "Select an option" at bounding box center [519, 138] width 11 height 11
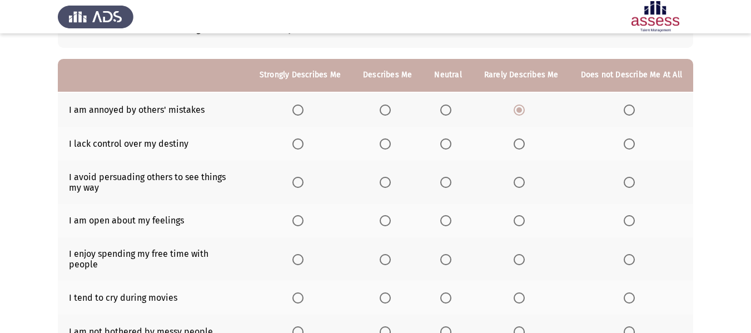
scroll to position [111, 0]
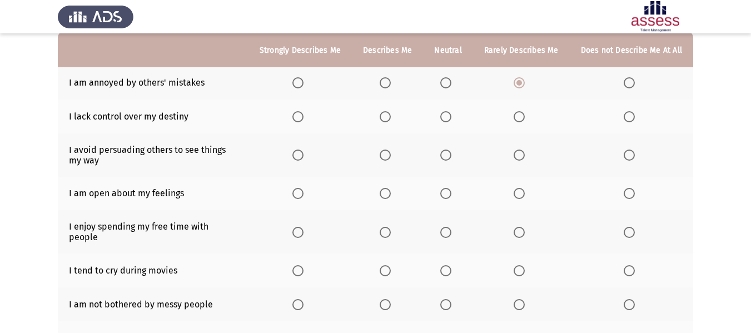
click at [450, 116] on span "Select an option" at bounding box center [445, 116] width 11 height 11
click at [450, 116] on input "Select an option" at bounding box center [445, 116] width 11 height 11
click at [520, 120] on span "Select an option" at bounding box center [519, 116] width 11 height 11
click at [520, 120] on input "Select an option" at bounding box center [519, 116] width 11 height 11
click at [519, 155] on span "Select an option" at bounding box center [519, 155] width 0 height 0
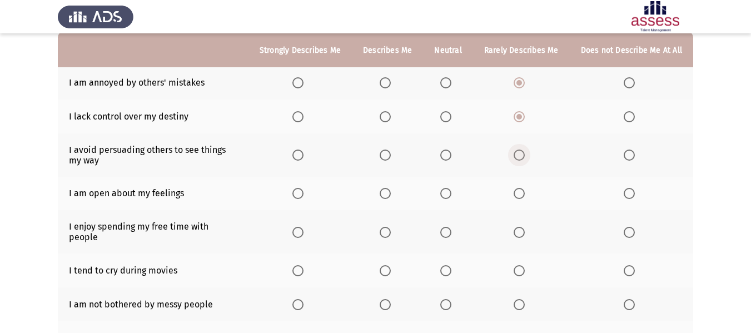
click at [521, 155] on input "Select an option" at bounding box center [519, 155] width 11 height 11
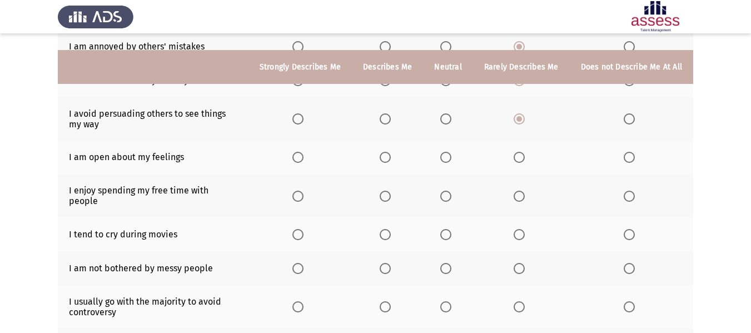
scroll to position [167, 0]
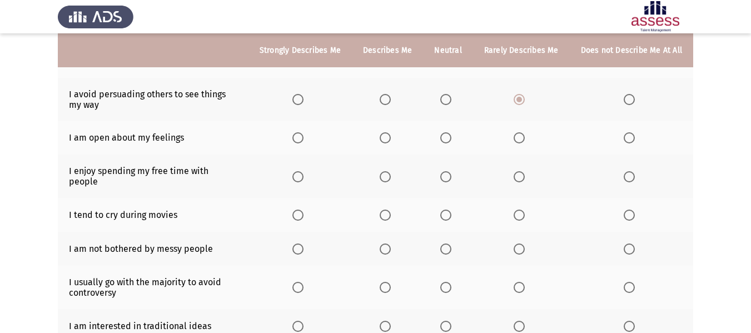
click at [449, 134] on span "Select an option" at bounding box center [445, 137] width 11 height 11
click at [449, 134] on input "Select an option" at bounding box center [445, 137] width 11 height 11
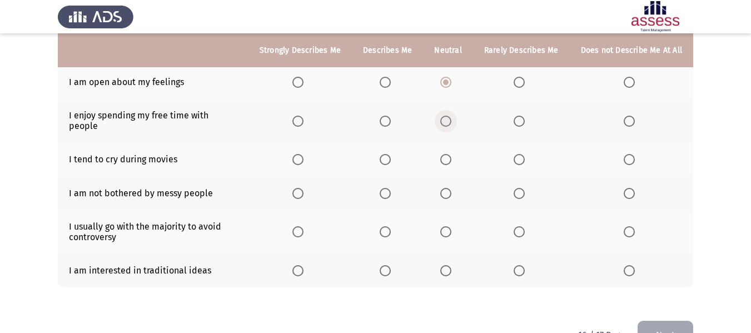
click at [450, 118] on span "Select an option" at bounding box center [445, 121] width 11 height 11
click at [450, 118] on input "Select an option" at bounding box center [445, 121] width 11 height 11
click at [389, 154] on span "Select an option" at bounding box center [385, 159] width 11 height 11
click at [389, 154] on input "Select an option" at bounding box center [385, 159] width 11 height 11
click at [387, 188] on span "Select an option" at bounding box center [385, 193] width 11 height 11
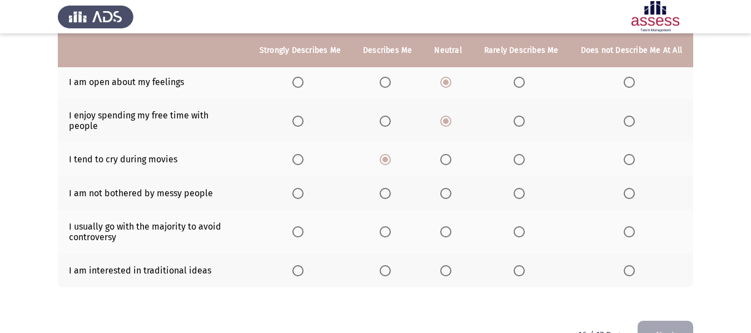
click at [387, 188] on input "Select an option" at bounding box center [385, 193] width 11 height 11
click at [451, 226] on span "Select an option" at bounding box center [445, 231] width 11 height 11
click at [451, 226] on input "Select an option" at bounding box center [445, 231] width 11 height 11
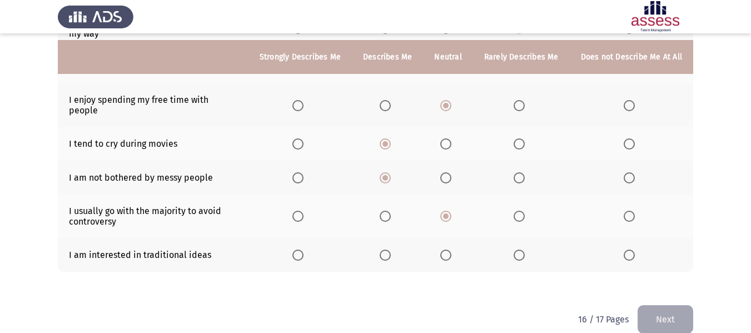
scroll to position [245, 0]
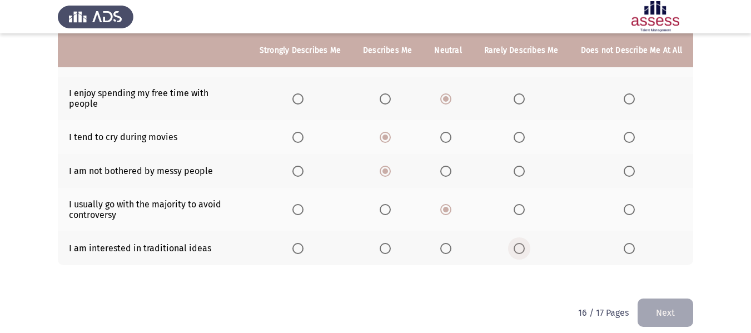
click at [522, 243] on span "Select an option" at bounding box center [519, 248] width 11 height 11
click at [522, 243] on input "Select an option" at bounding box center [519, 248] width 11 height 11
click at [685, 301] on button "Next" at bounding box center [666, 312] width 56 height 28
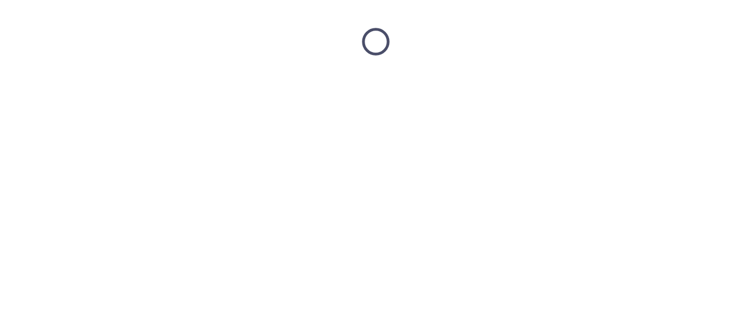
scroll to position [0, 0]
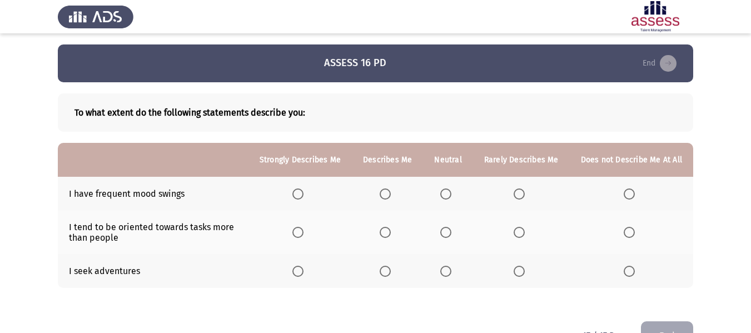
click at [525, 192] on span "Select an option" at bounding box center [519, 193] width 11 height 11
click at [525, 192] on input "Select an option" at bounding box center [519, 193] width 11 height 11
click at [391, 234] on span "Select an option" at bounding box center [385, 232] width 11 height 11
click at [391, 234] on input "Select an option" at bounding box center [385, 232] width 11 height 11
click at [387, 273] on span "Select an option" at bounding box center [385, 271] width 11 height 11
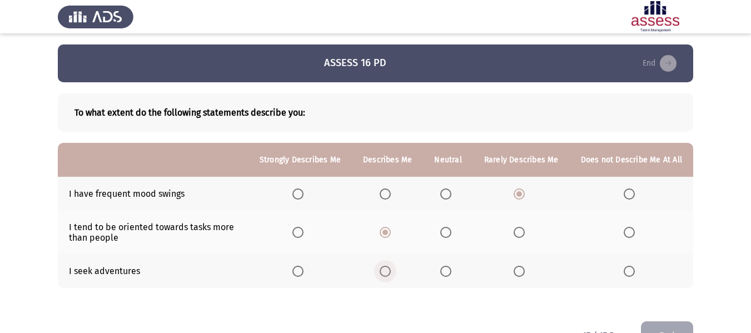
click at [387, 273] on input "Select an option" at bounding box center [385, 271] width 11 height 11
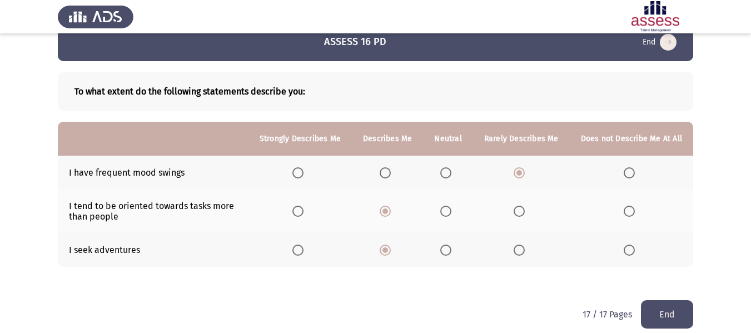
scroll to position [33, 0]
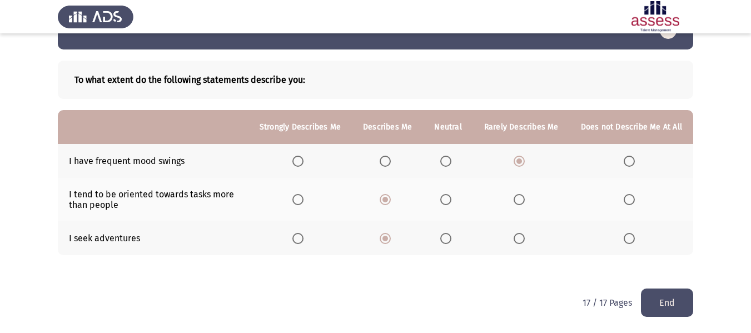
click at [660, 309] on button "End" at bounding box center [667, 302] width 52 height 28
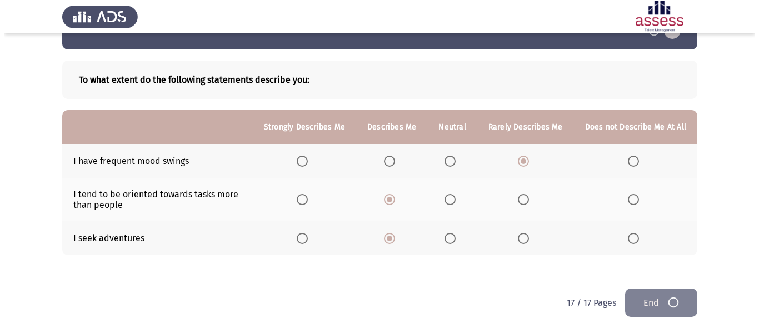
scroll to position [0, 0]
